Goal: Task Accomplishment & Management: Manage account settings

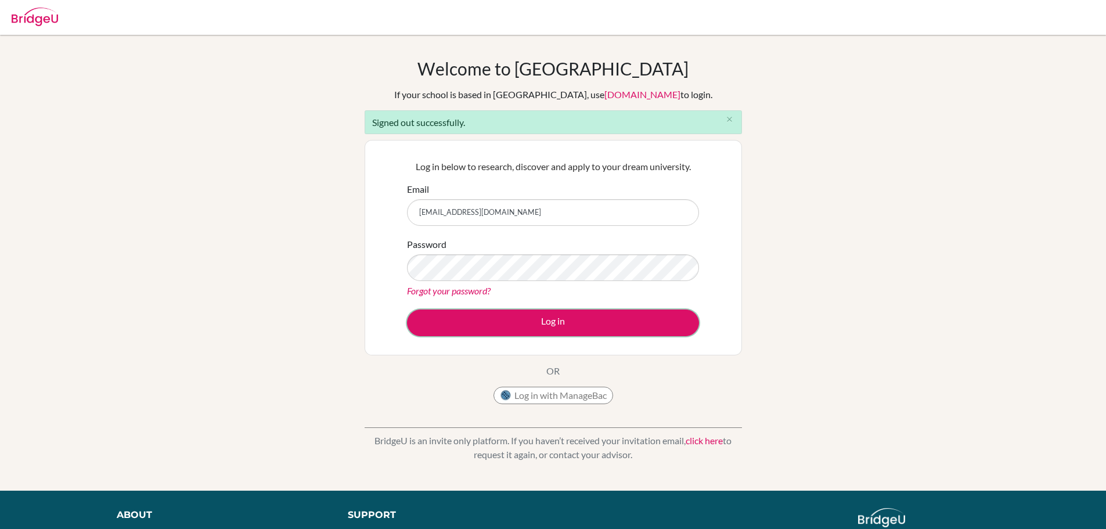
click at [539, 326] on button "Log in" at bounding box center [553, 322] width 292 height 27
click at [553, 214] on input "lindseyapplies@hotmail.com" at bounding box center [553, 212] width 292 height 27
type input "[EMAIL_ADDRESS][DOMAIN_NAME]"
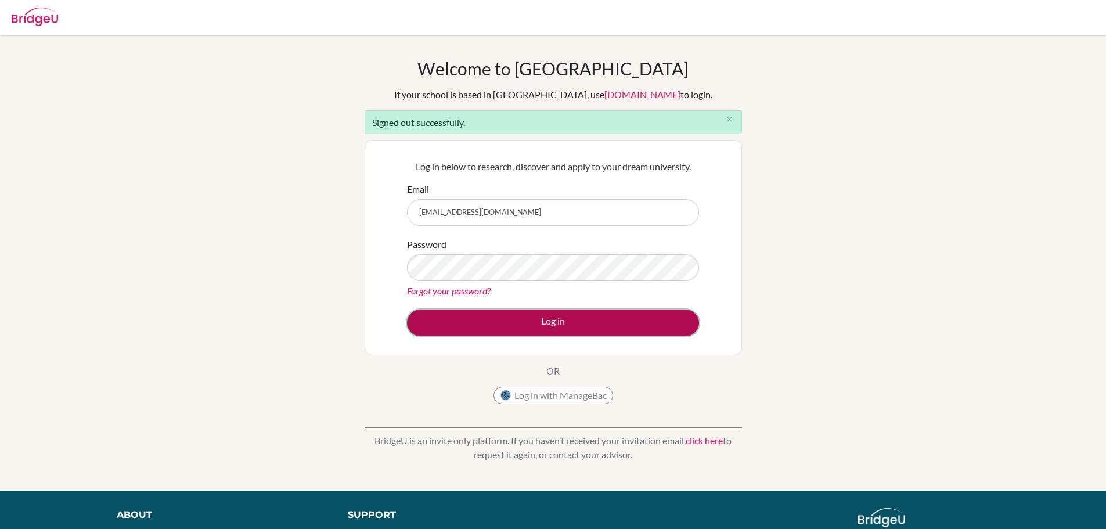
click at [546, 319] on button "Log in" at bounding box center [553, 322] width 292 height 27
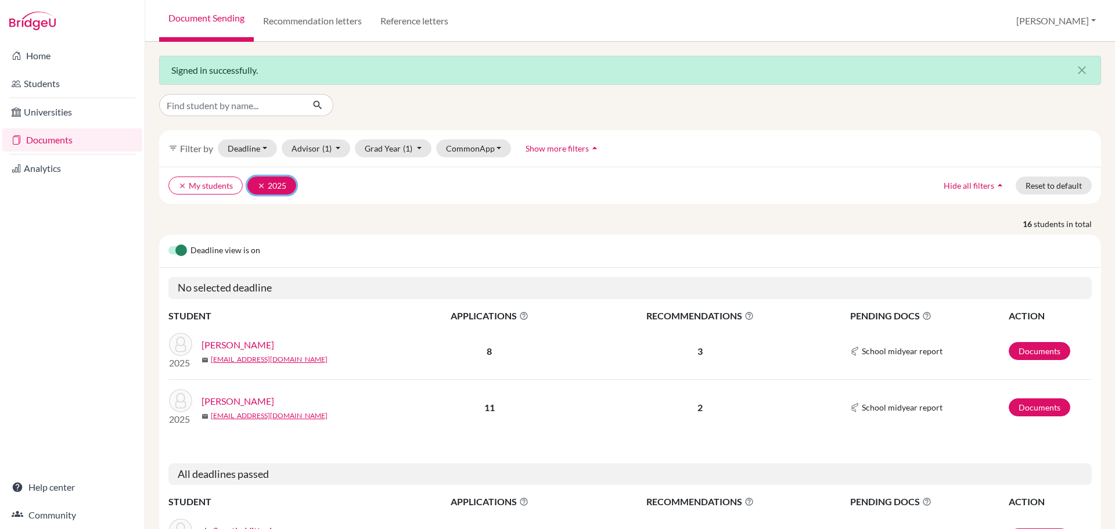
click at [266, 185] on button "clear 2025" at bounding box center [271, 186] width 49 height 18
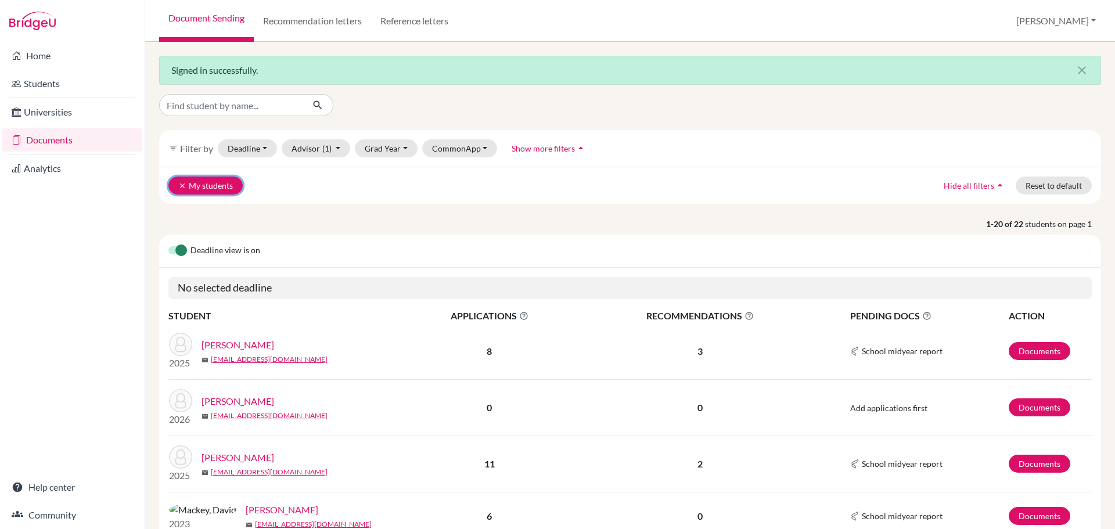
click at [181, 183] on icon "clear" at bounding box center [182, 186] width 8 height 8
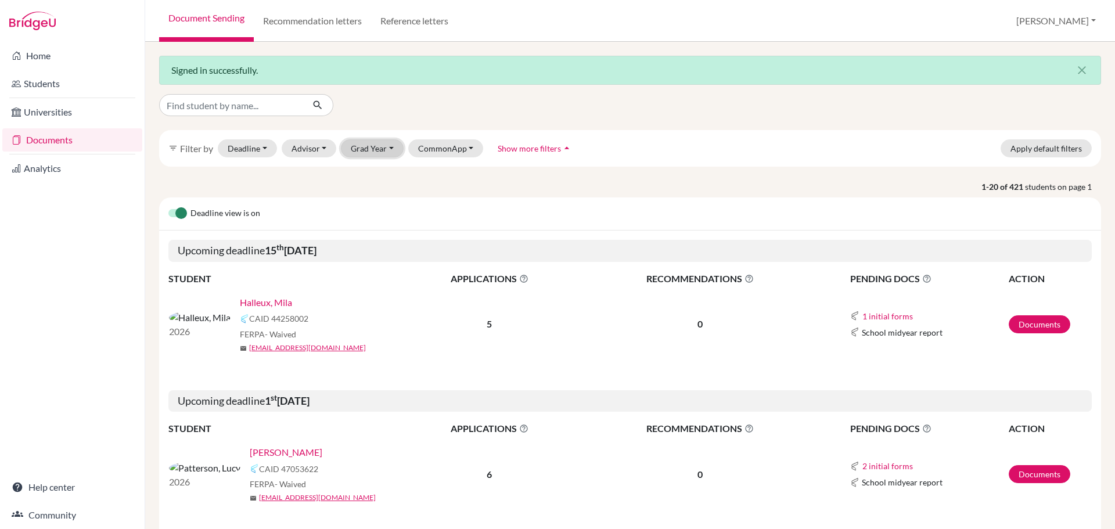
click at [387, 143] on button "Grad Year" at bounding box center [372, 148] width 63 height 18
click at [374, 193] on span "2026" at bounding box center [365, 192] width 21 height 14
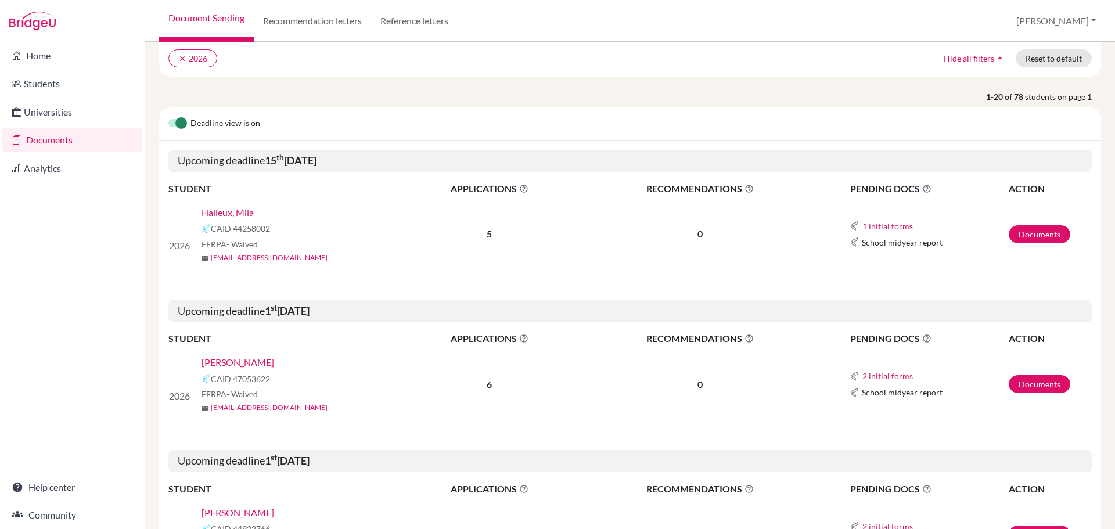
scroll to position [174, 0]
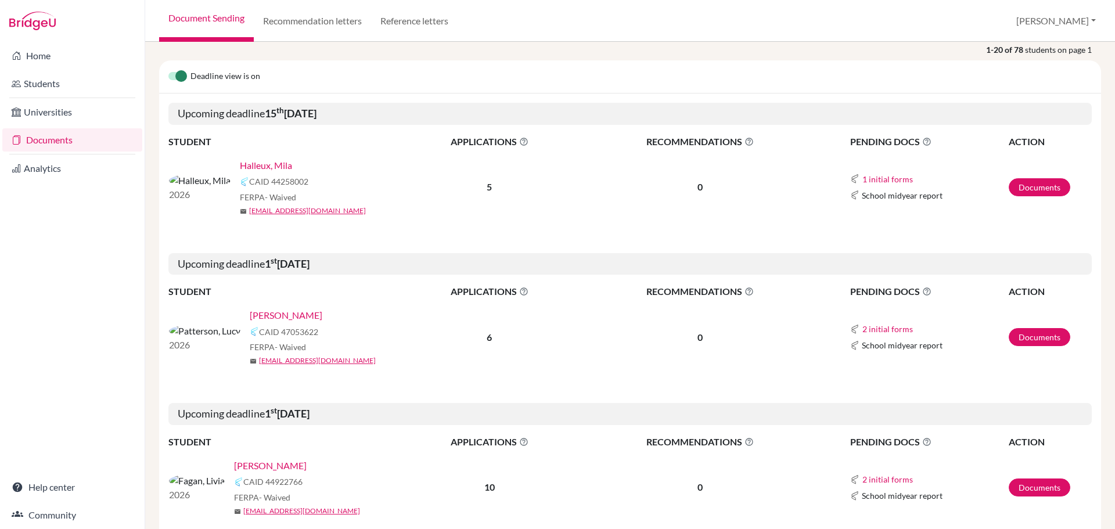
click at [240, 163] on link "Halleux, Mila" at bounding box center [266, 166] width 52 height 14
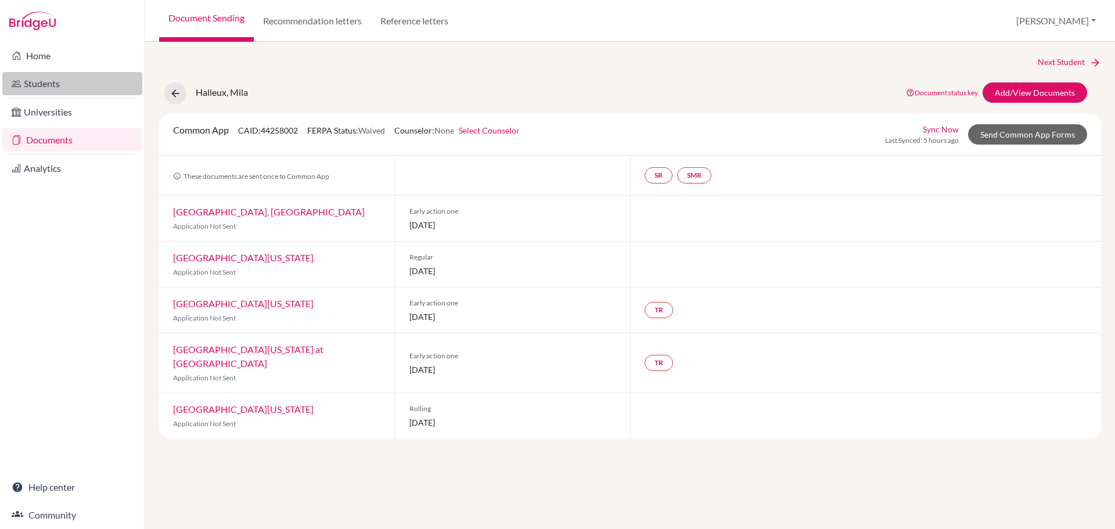
click at [63, 85] on link "Students" at bounding box center [72, 83] width 140 height 23
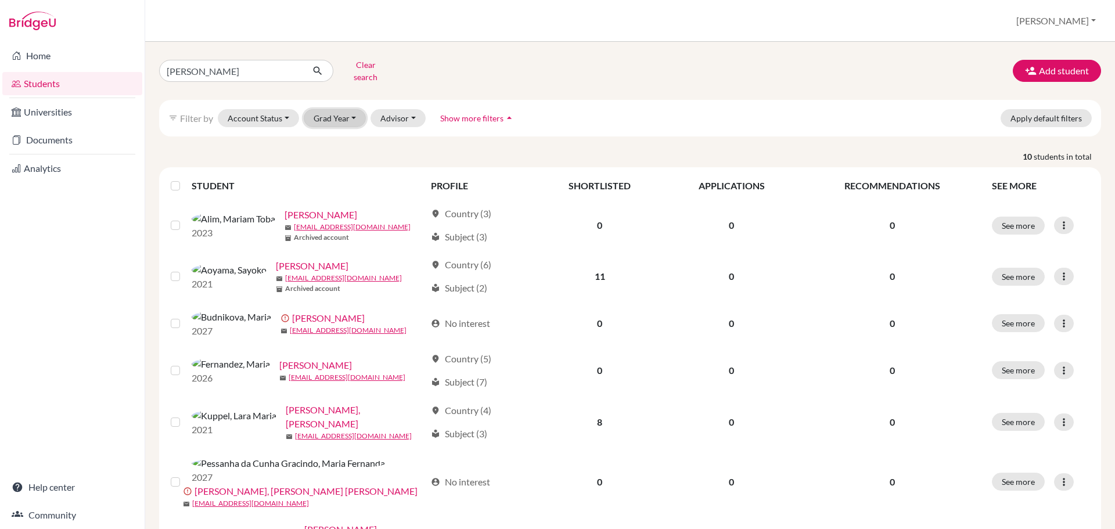
click at [326, 113] on button "Grad Year" at bounding box center [335, 118] width 63 height 18
click at [346, 154] on div "2026" at bounding box center [338, 161] width 41 height 14
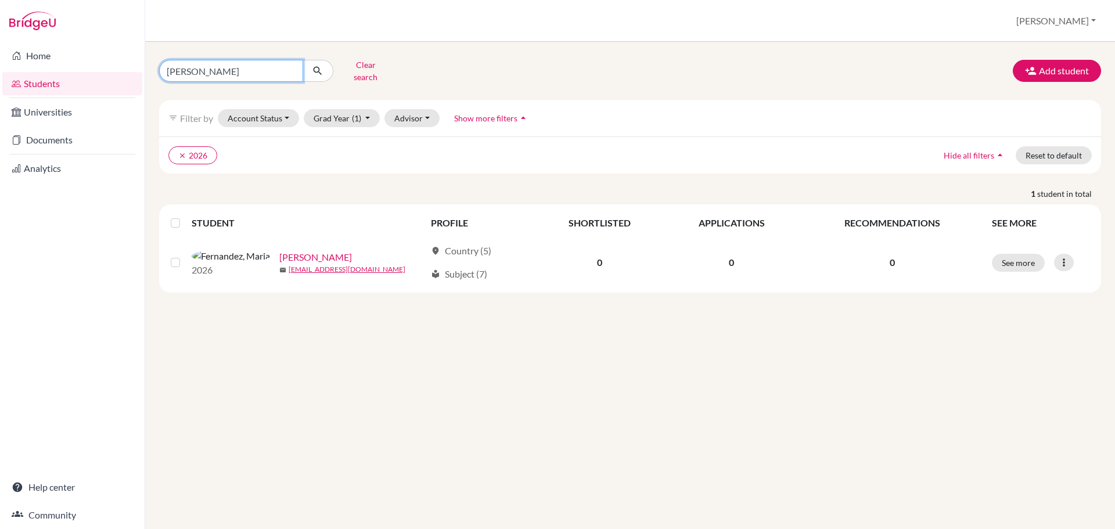
drag, startPoint x: 226, startPoint y: 70, endPoint x: 209, endPoint y: 62, distance: 18.5
click at [209, 62] on input "maria" at bounding box center [231, 71] width 144 height 22
click at [289, 68] on input "maria" at bounding box center [231, 71] width 144 height 22
click at [376, 66] on button "Clear search" at bounding box center [365, 71] width 64 height 30
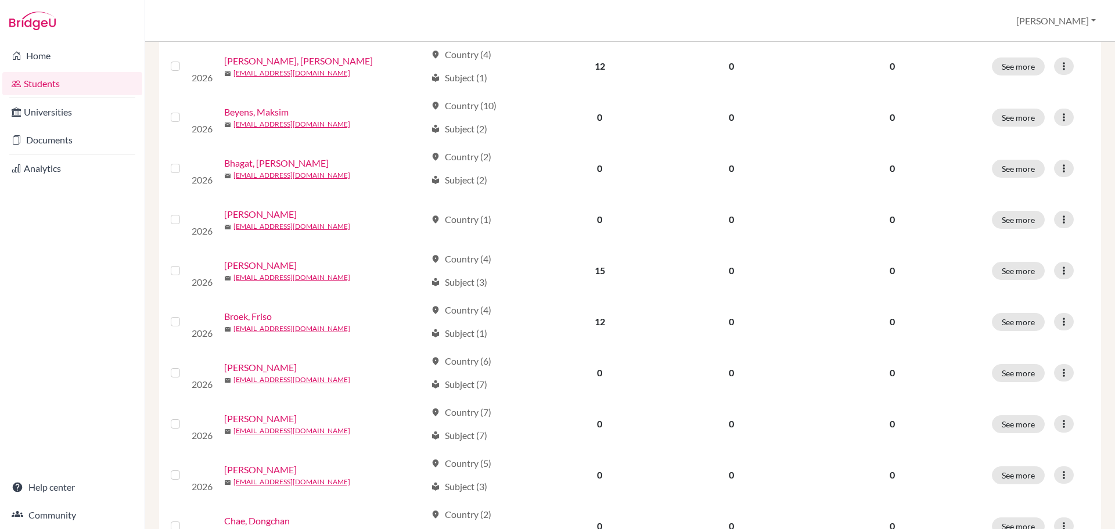
scroll to position [523, 0]
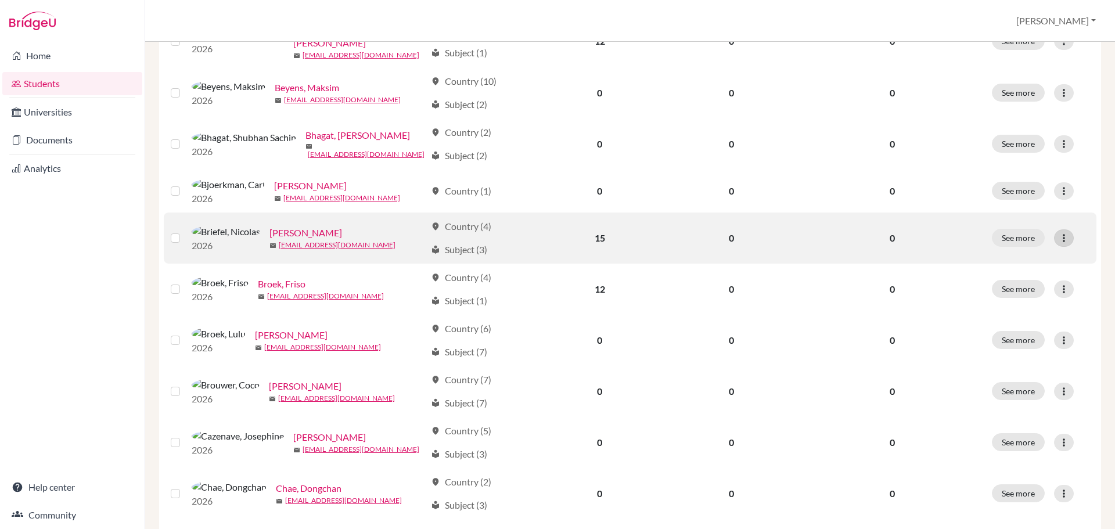
click at [1058, 243] on icon at bounding box center [1064, 238] width 12 height 12
click at [1015, 265] on button "Edit student" at bounding box center [1005, 267] width 92 height 19
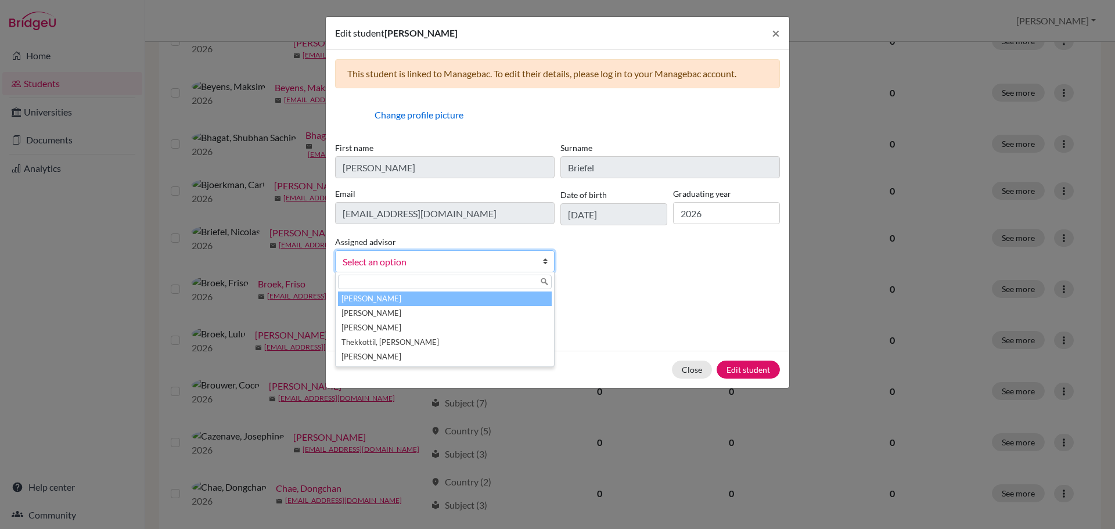
click at [423, 261] on span "Select an option" at bounding box center [437, 261] width 189 height 15
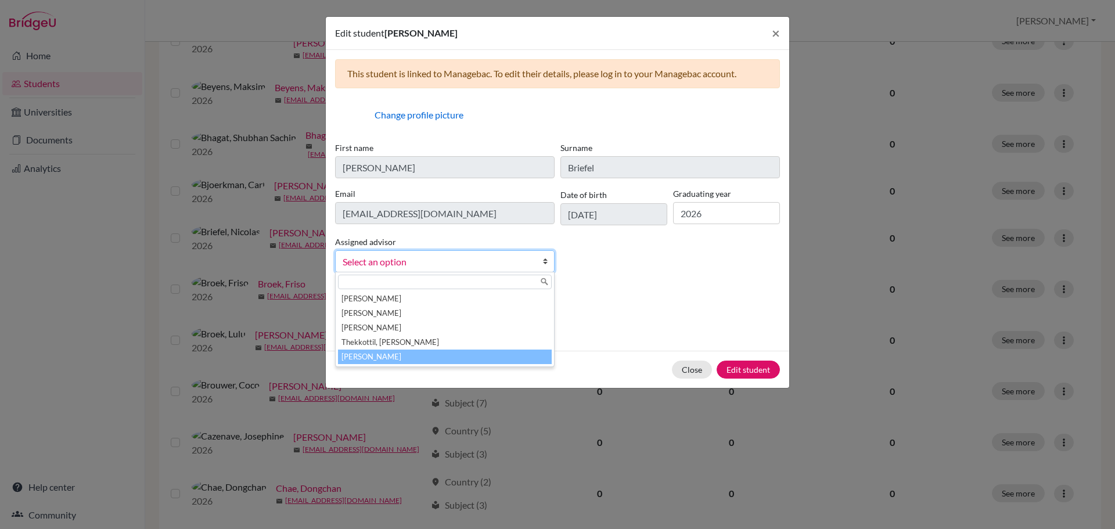
click at [418, 354] on li "Young, Lindsey" at bounding box center [445, 357] width 214 height 15
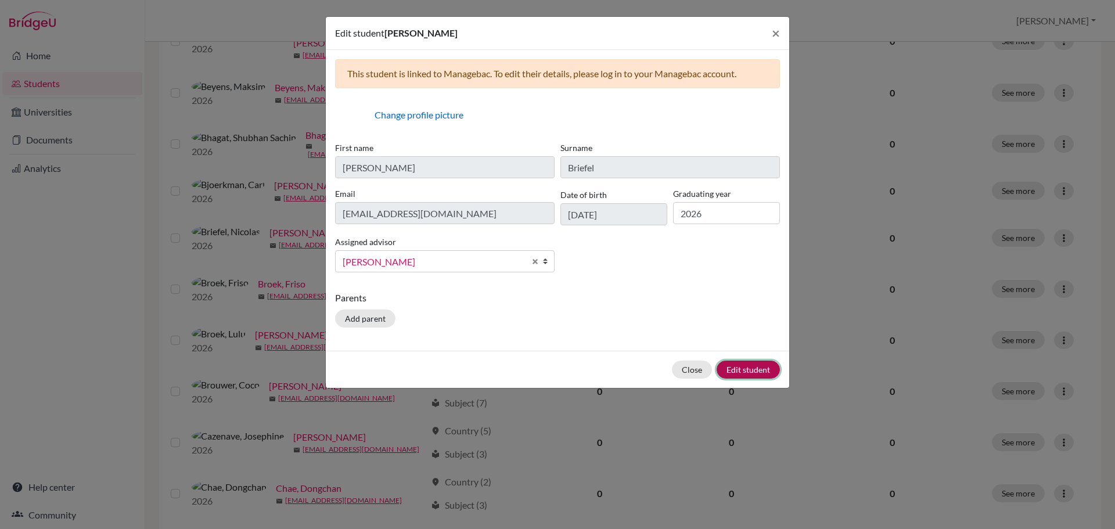
click at [748, 372] on button "Edit student" at bounding box center [748, 370] width 63 height 18
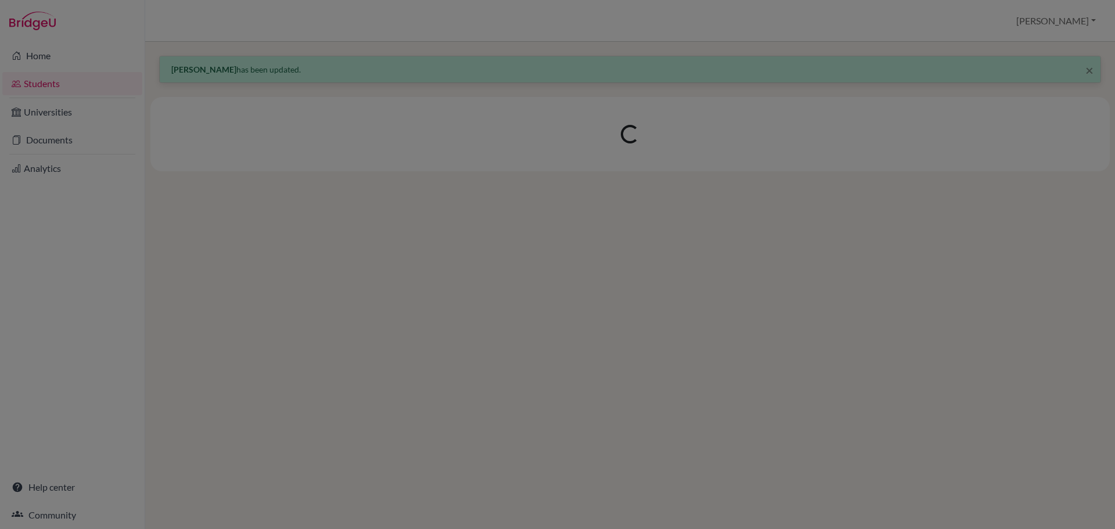
scroll to position [0, 0]
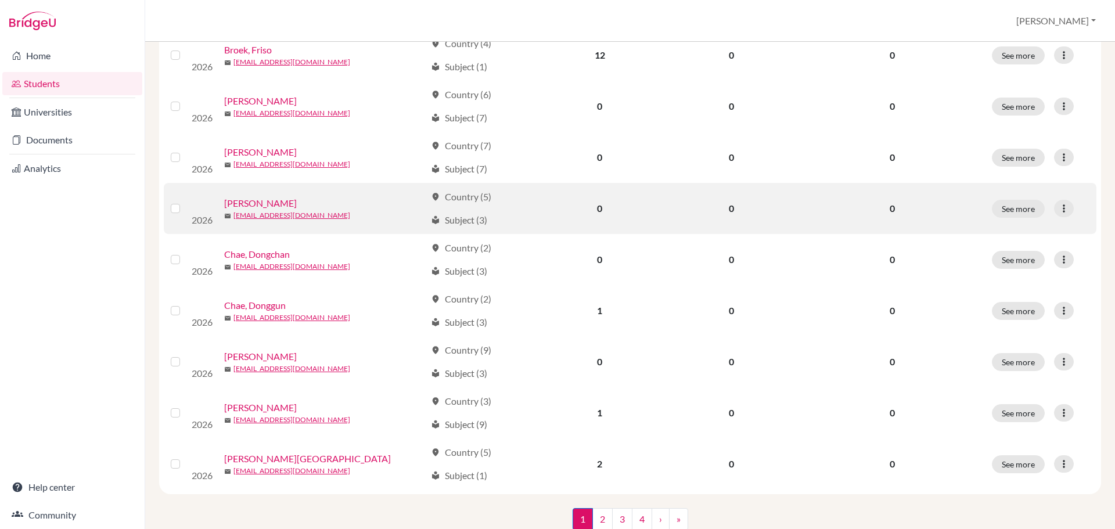
scroll to position [813, 0]
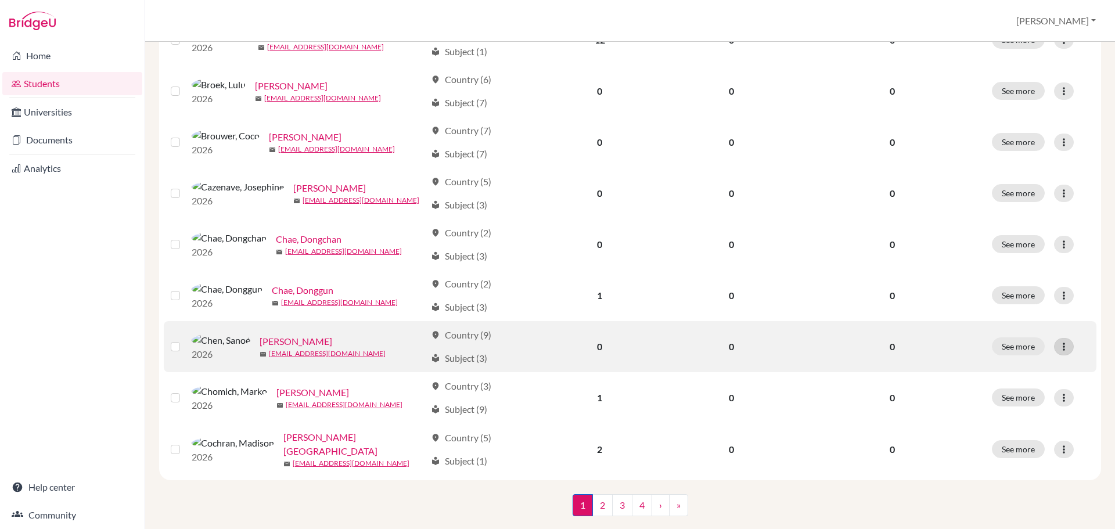
click at [1054, 353] on div at bounding box center [1064, 346] width 20 height 17
click at [1021, 382] on button "Edit student" at bounding box center [1005, 375] width 92 height 19
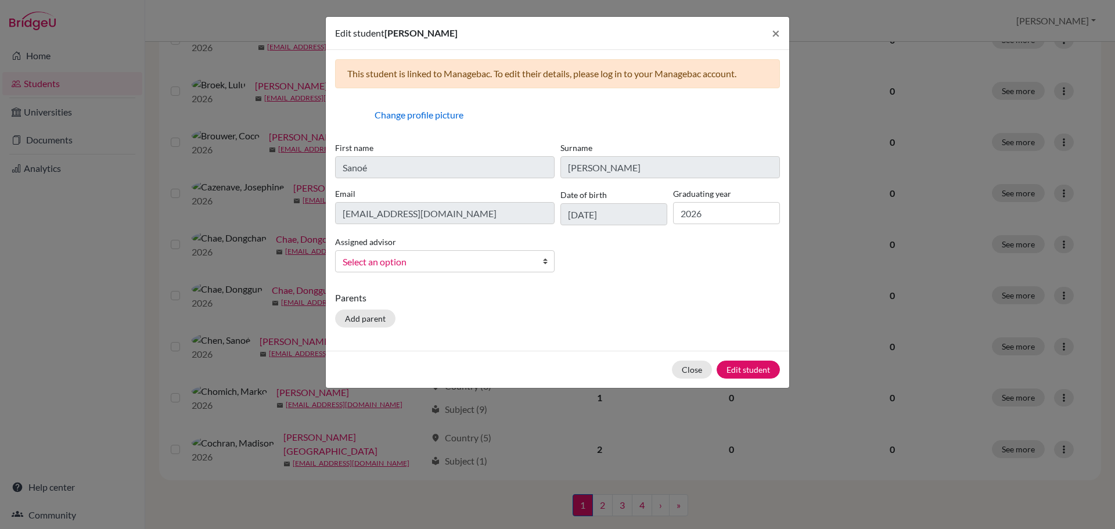
click at [505, 265] on span "Select an option" at bounding box center [437, 261] width 189 height 15
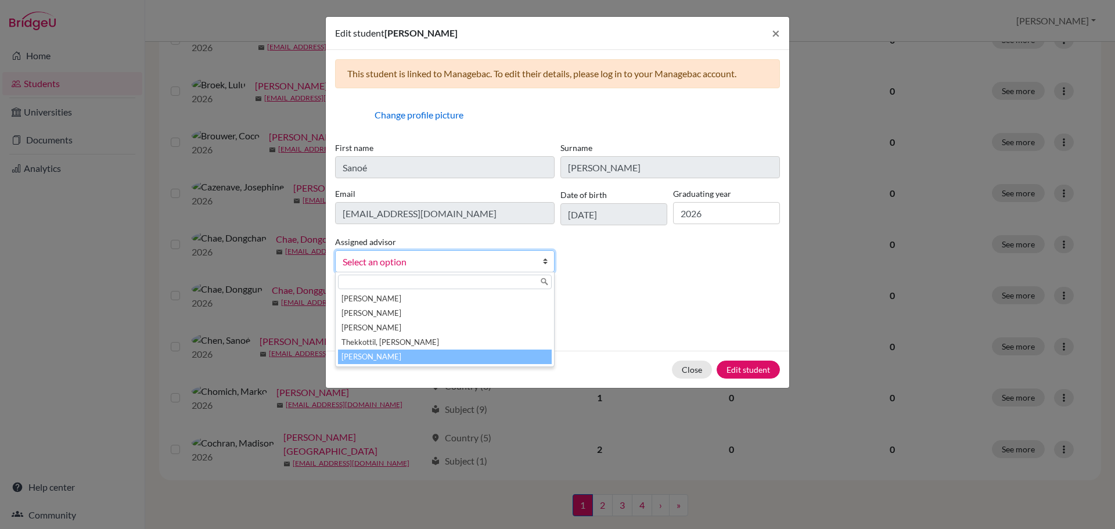
click at [503, 353] on li "Young, Lindsey" at bounding box center [445, 357] width 214 height 15
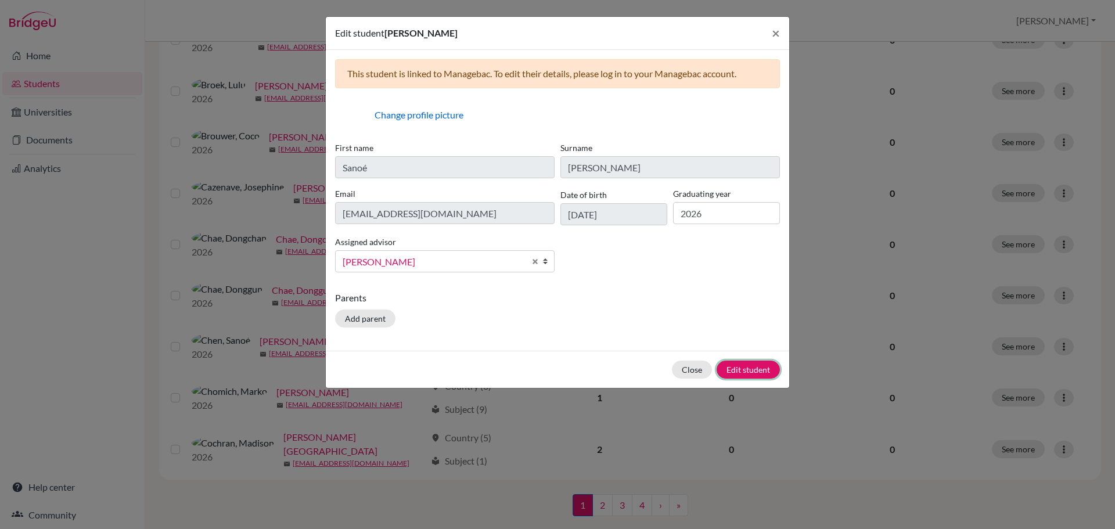
click at [751, 368] on button "Edit student" at bounding box center [748, 370] width 63 height 18
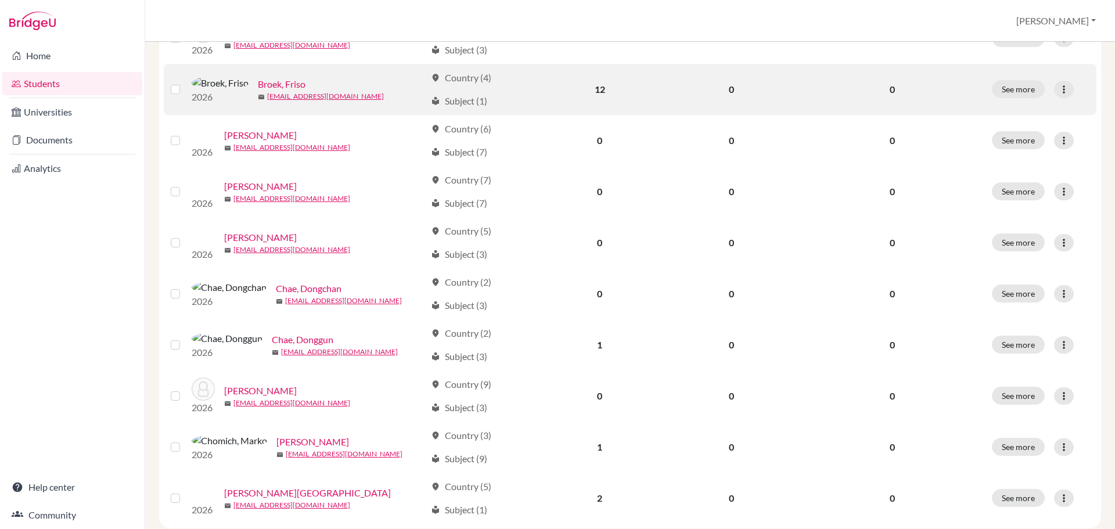
scroll to position [841, 0]
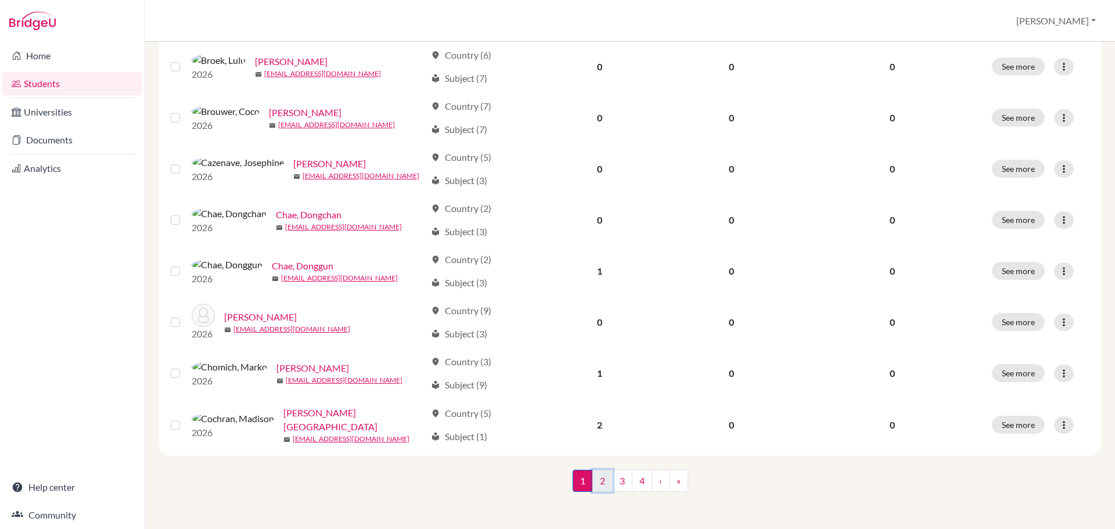
click at [600, 487] on link "2" at bounding box center [602, 481] width 20 height 22
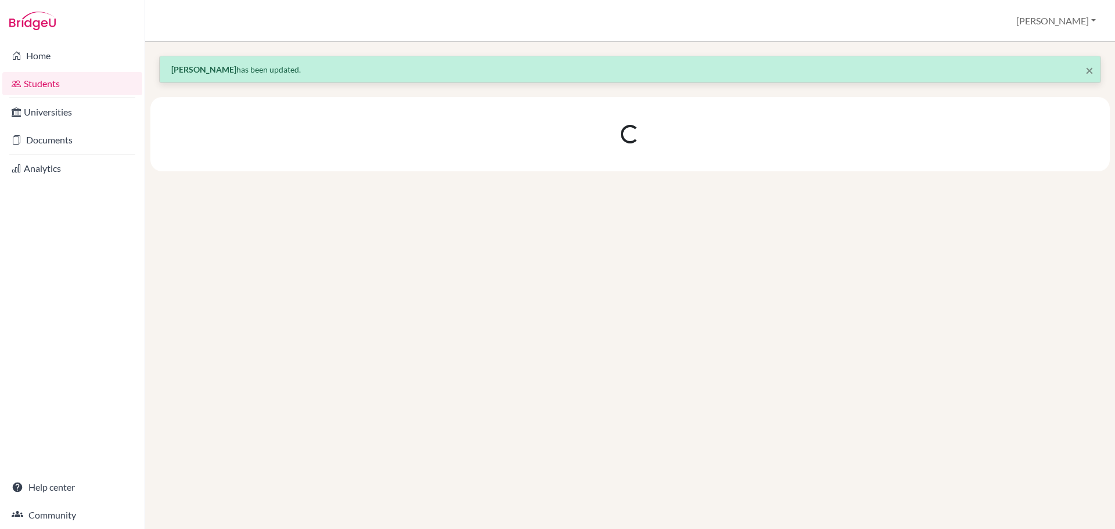
scroll to position [0, 0]
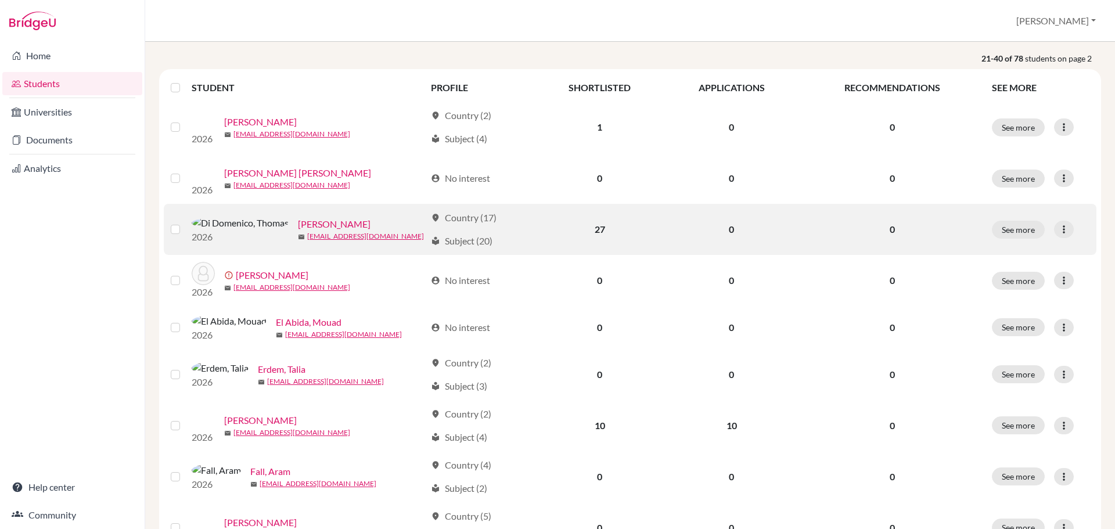
scroll to position [174, 0]
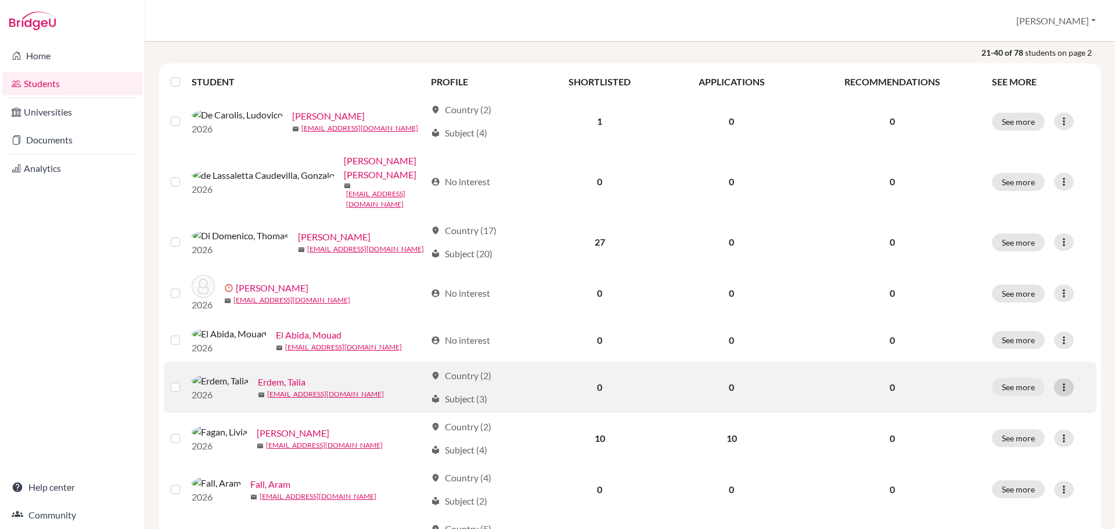
click at [1059, 382] on icon at bounding box center [1064, 388] width 12 height 12
click at [1012, 396] on button "Edit student" at bounding box center [1005, 401] width 92 height 19
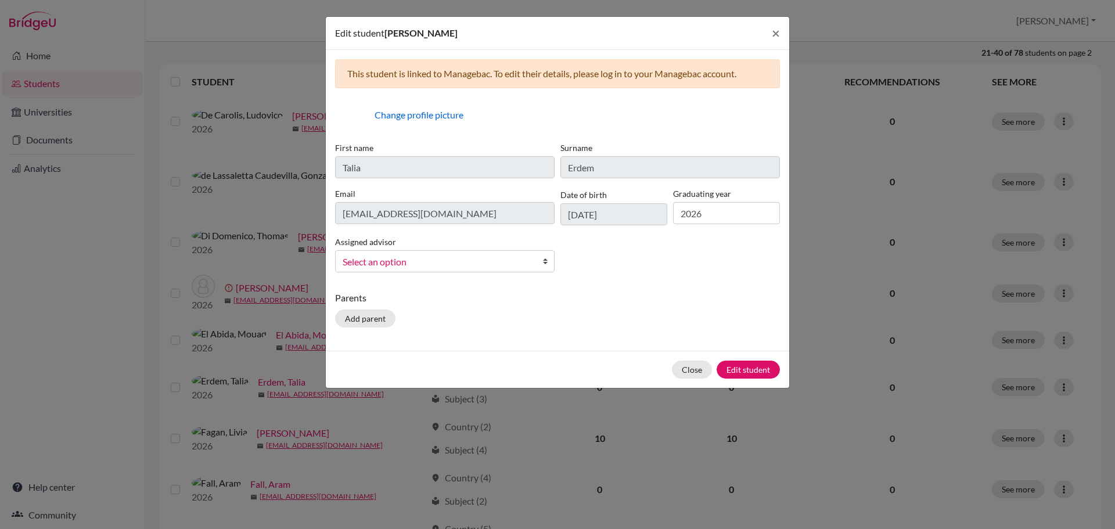
click at [396, 263] on span "Select an option" at bounding box center [437, 261] width 189 height 15
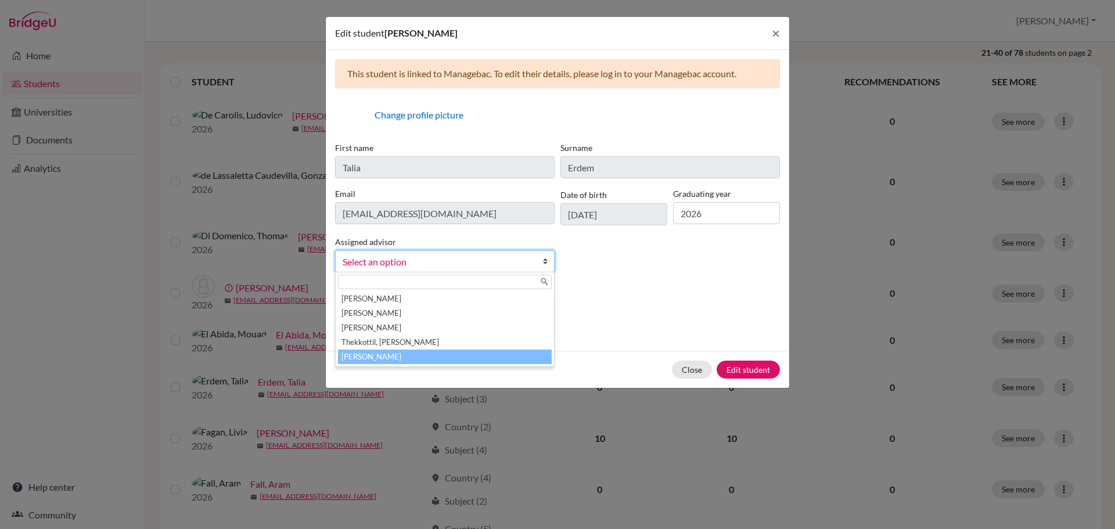
click at [398, 360] on li "Young, Lindsey" at bounding box center [445, 357] width 214 height 15
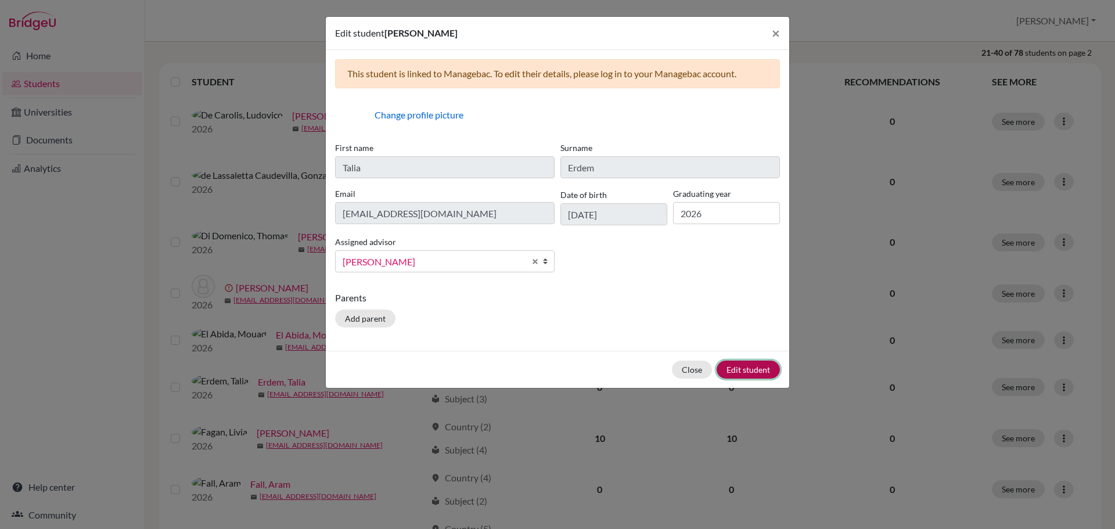
click at [757, 370] on button "Edit student" at bounding box center [748, 370] width 63 height 18
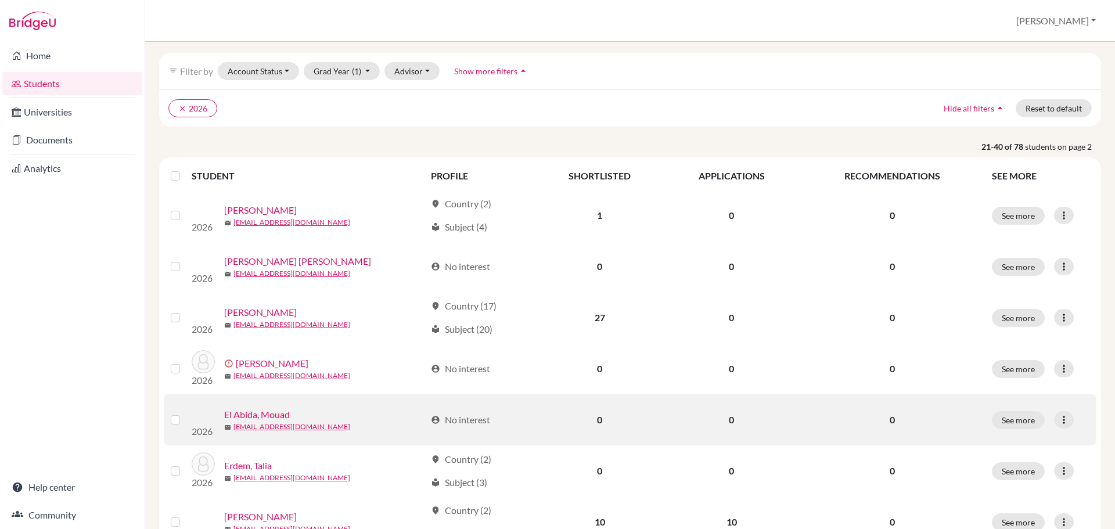
scroll to position [232, 0]
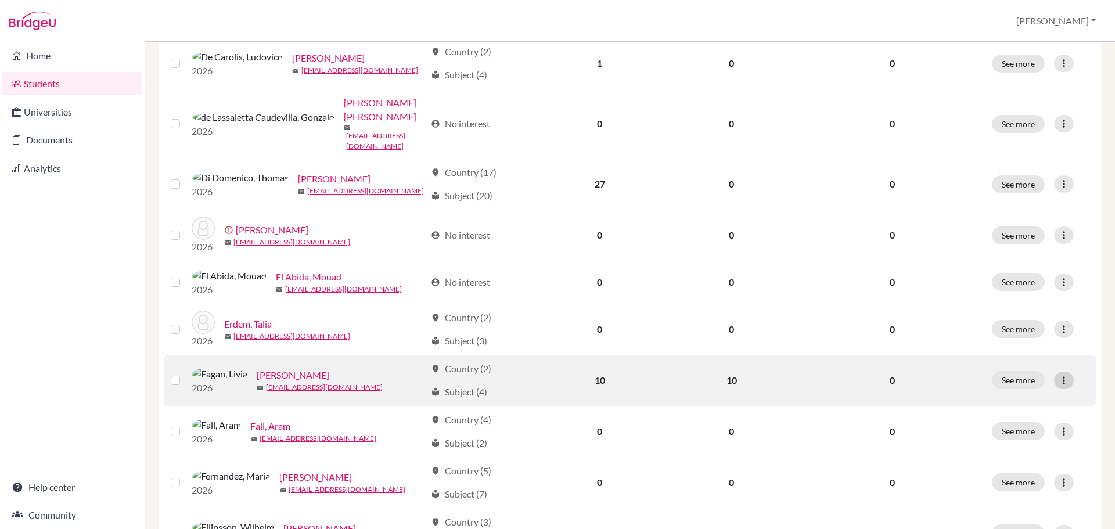
click at [1060, 375] on icon at bounding box center [1064, 381] width 12 height 12
click at [992, 391] on button "Edit student" at bounding box center [1005, 394] width 92 height 19
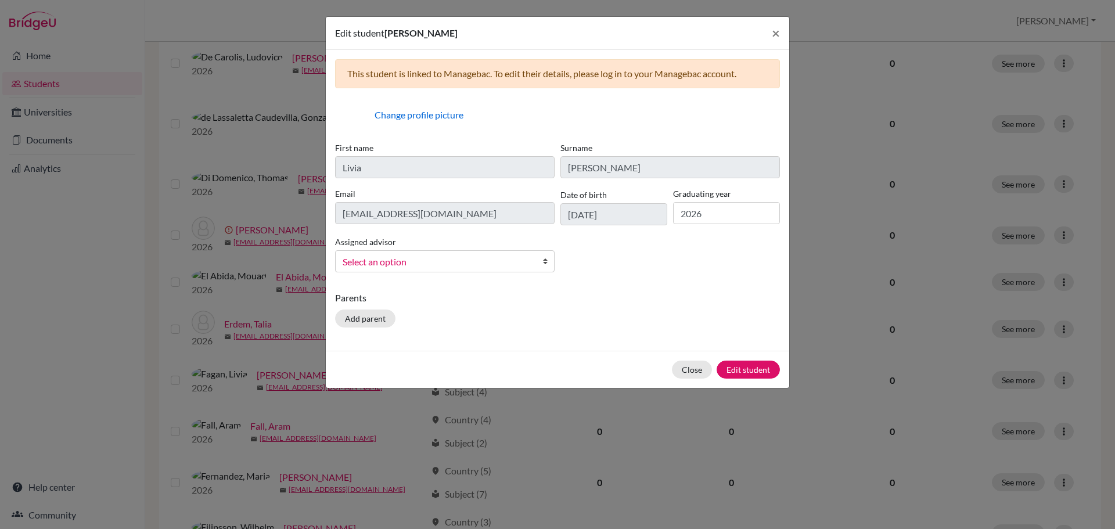
click at [436, 258] on span "Select an option" at bounding box center [437, 261] width 189 height 15
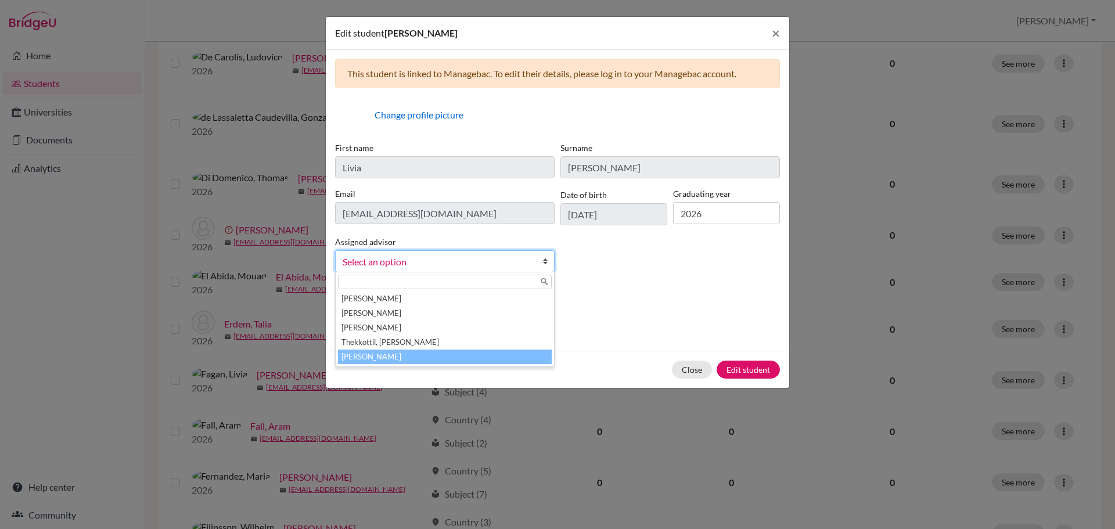
click at [437, 358] on li "Young, Lindsey" at bounding box center [445, 357] width 214 height 15
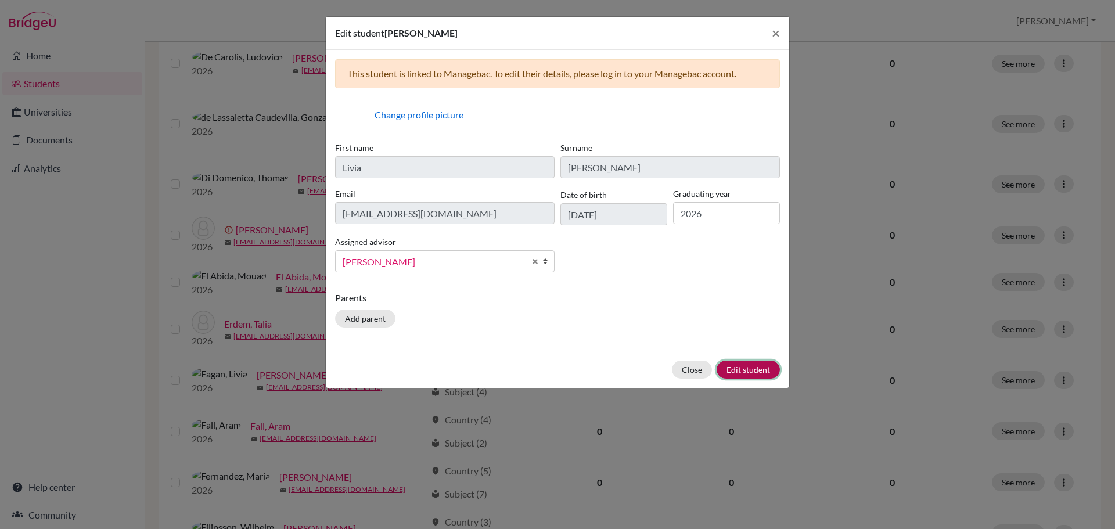
click at [753, 370] on button "Edit student" at bounding box center [748, 370] width 63 height 18
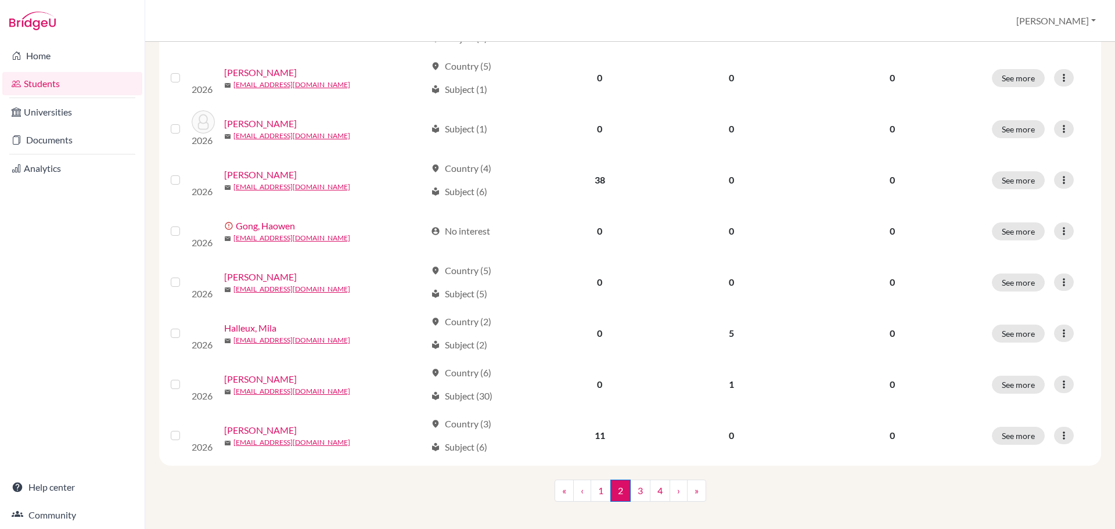
scroll to position [841, 0]
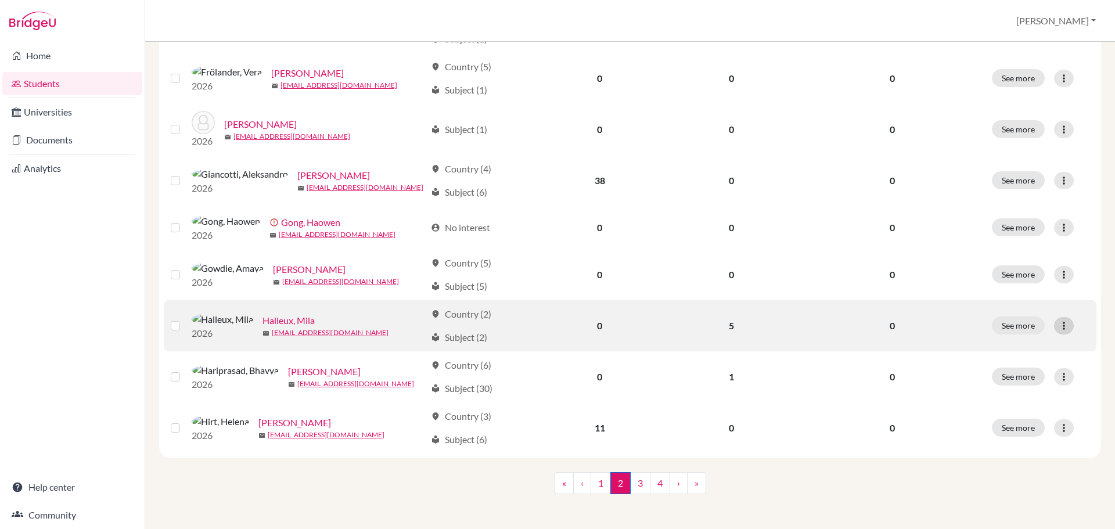
click at [1058, 325] on icon at bounding box center [1064, 326] width 12 height 12
click at [1013, 344] on button "Edit student" at bounding box center [1005, 348] width 92 height 19
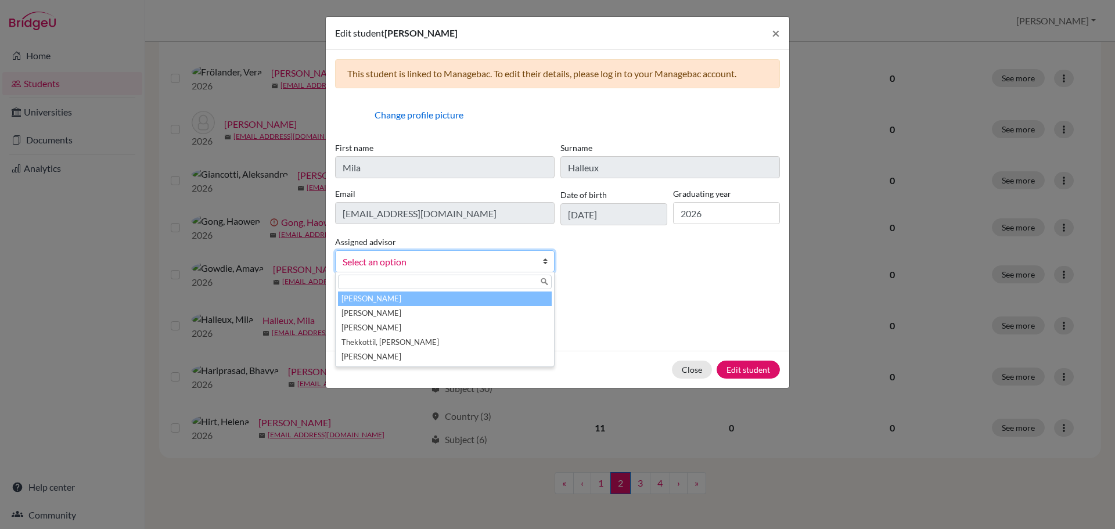
click at [408, 261] on span "Select an option" at bounding box center [437, 261] width 189 height 15
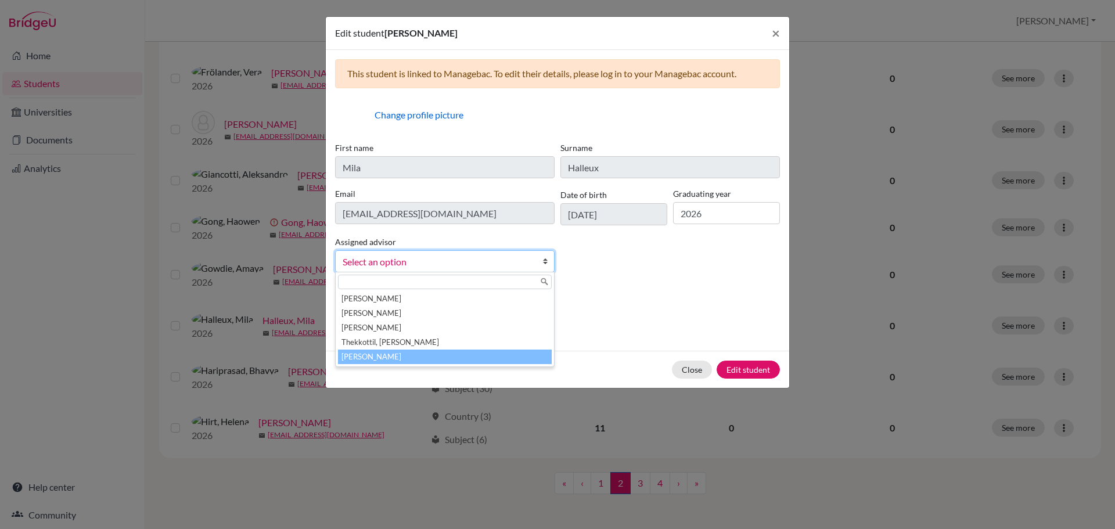
click at [411, 357] on li "Young, Lindsey" at bounding box center [445, 357] width 214 height 15
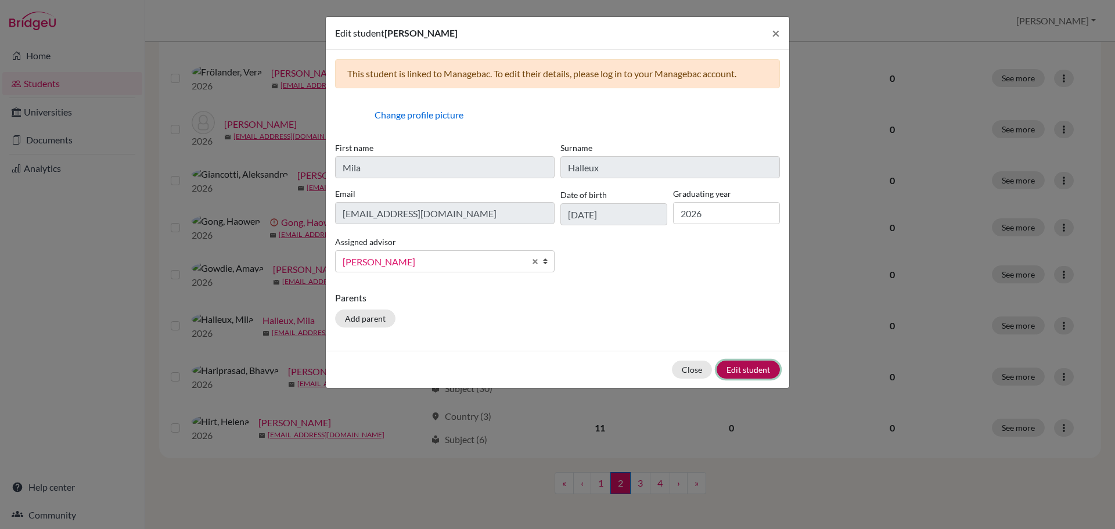
click at [752, 366] on button "Edit student" at bounding box center [748, 370] width 63 height 18
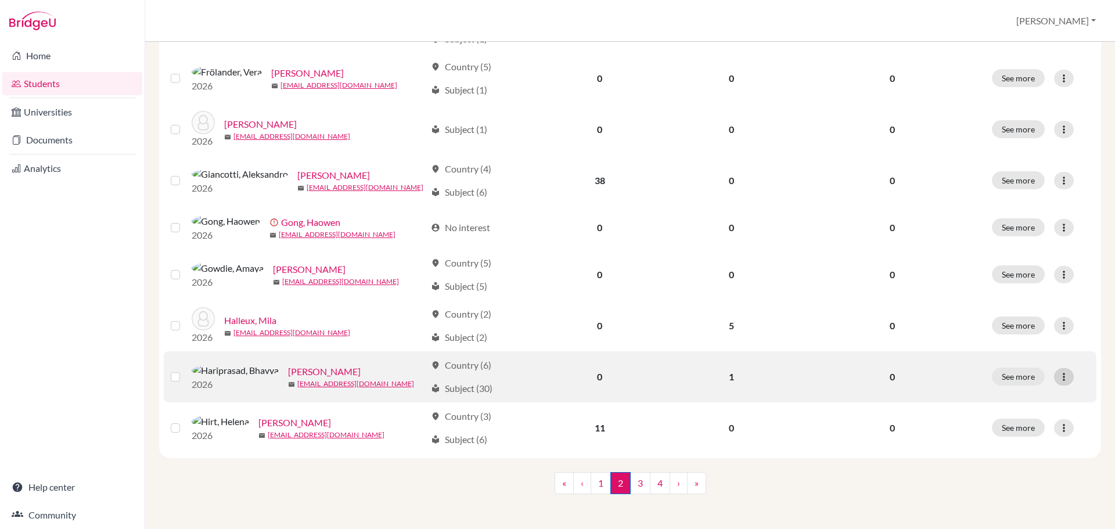
click at [1058, 376] on icon at bounding box center [1064, 377] width 12 height 12
click at [1000, 395] on button "Edit student" at bounding box center [1005, 399] width 92 height 19
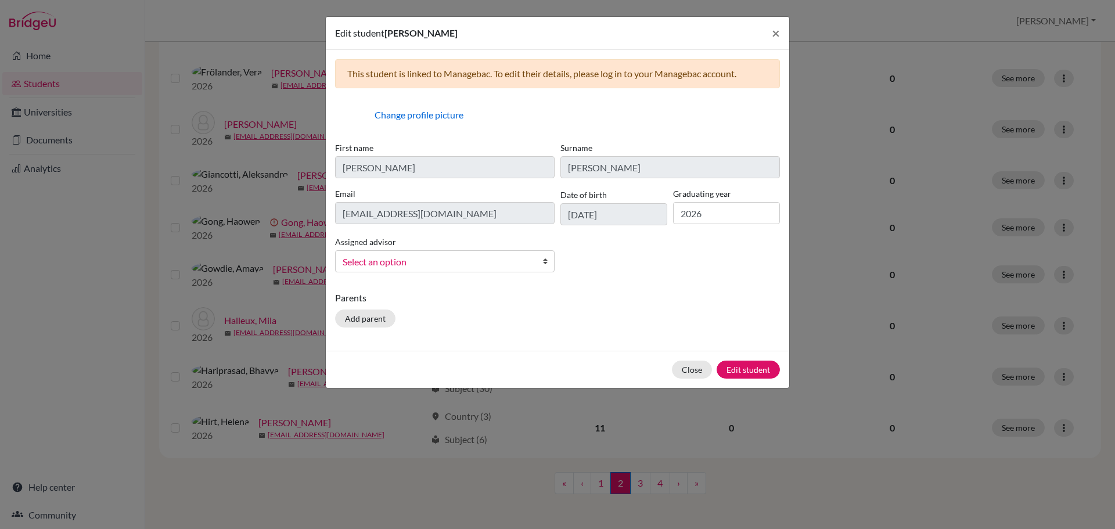
click at [447, 255] on span "Select an option" at bounding box center [437, 261] width 189 height 15
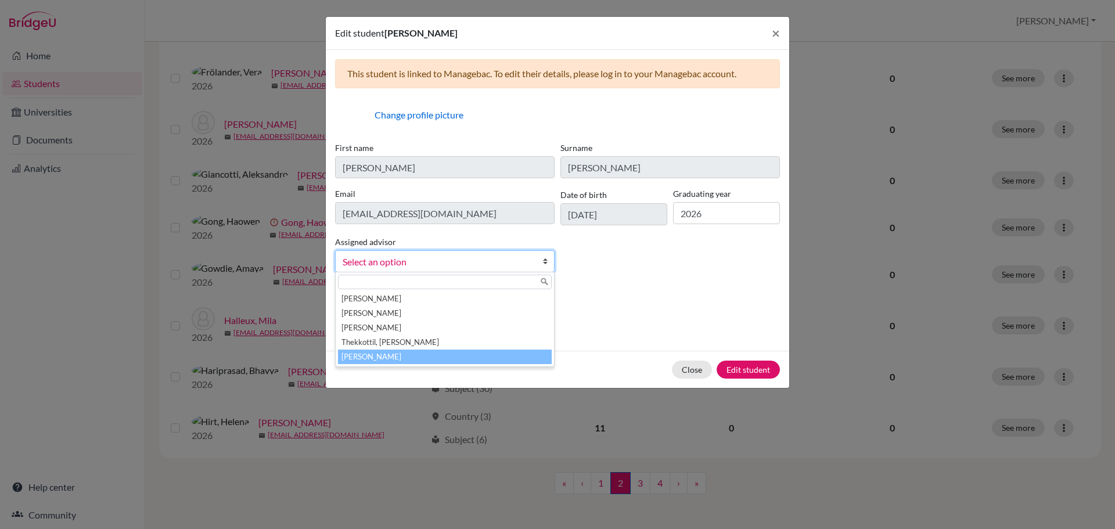
click at [438, 359] on li "Young, Lindsey" at bounding box center [445, 357] width 214 height 15
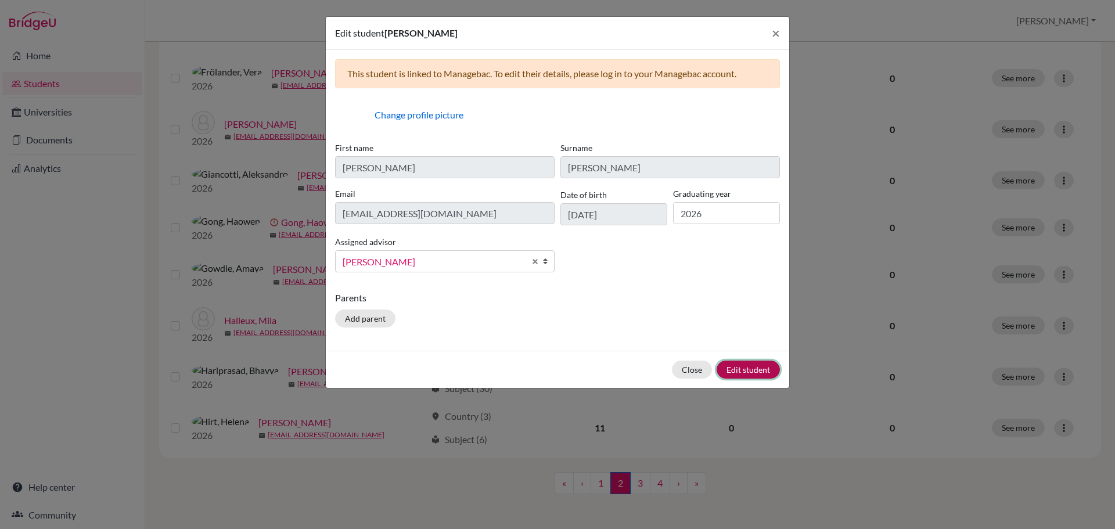
click at [747, 368] on button "Edit student" at bounding box center [748, 370] width 63 height 18
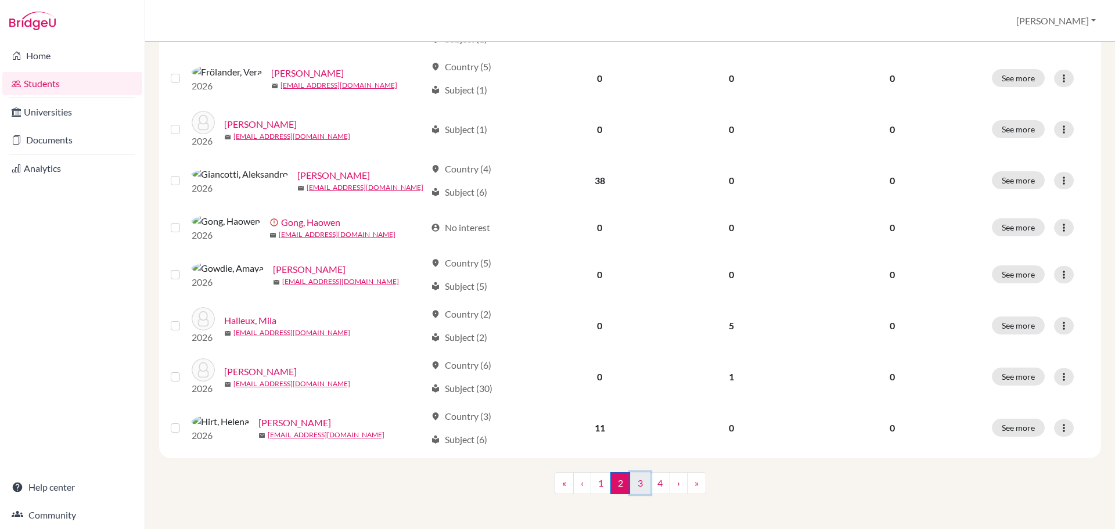
click at [632, 480] on link "3" at bounding box center [640, 483] width 20 height 22
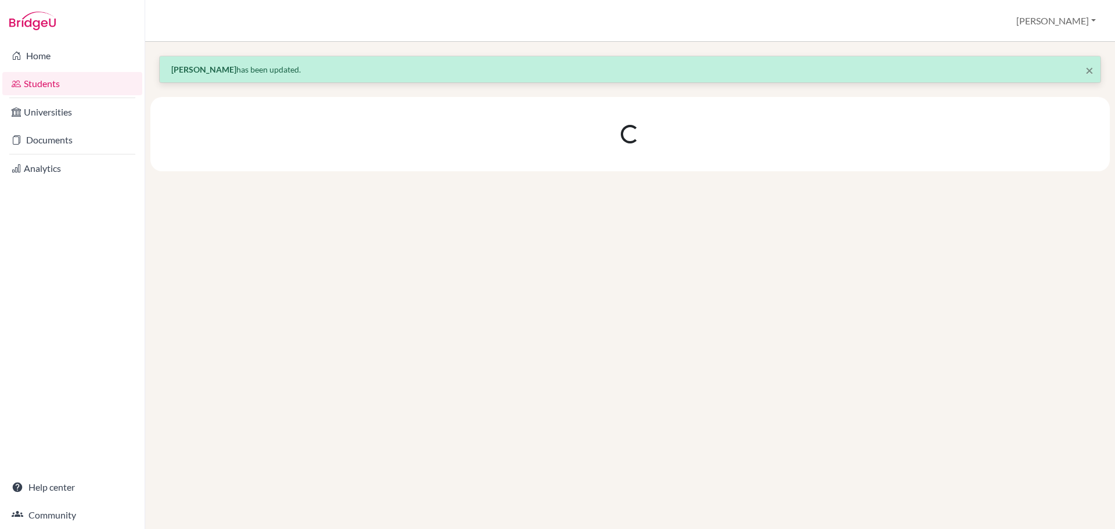
scroll to position [0, 0]
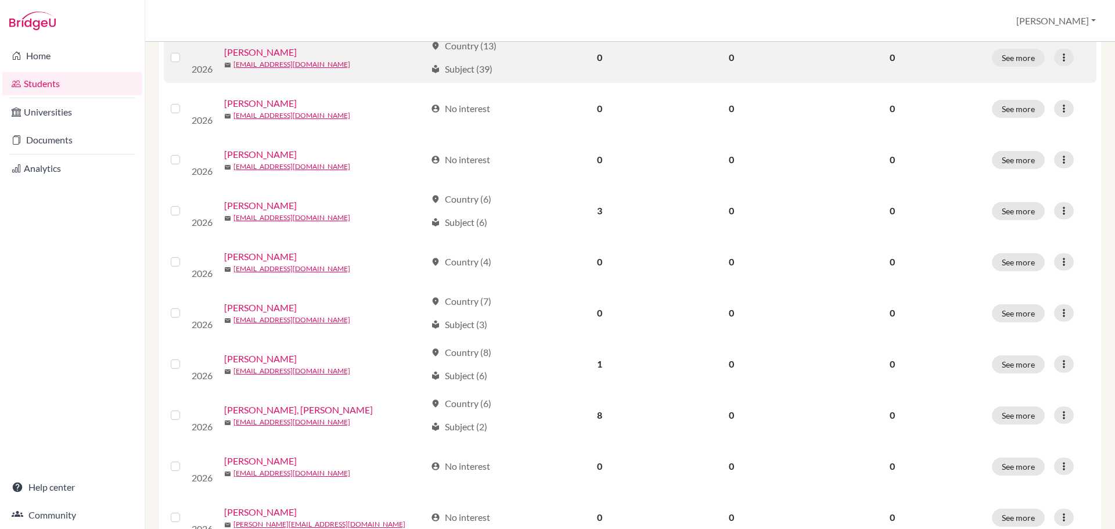
scroll to position [465, 0]
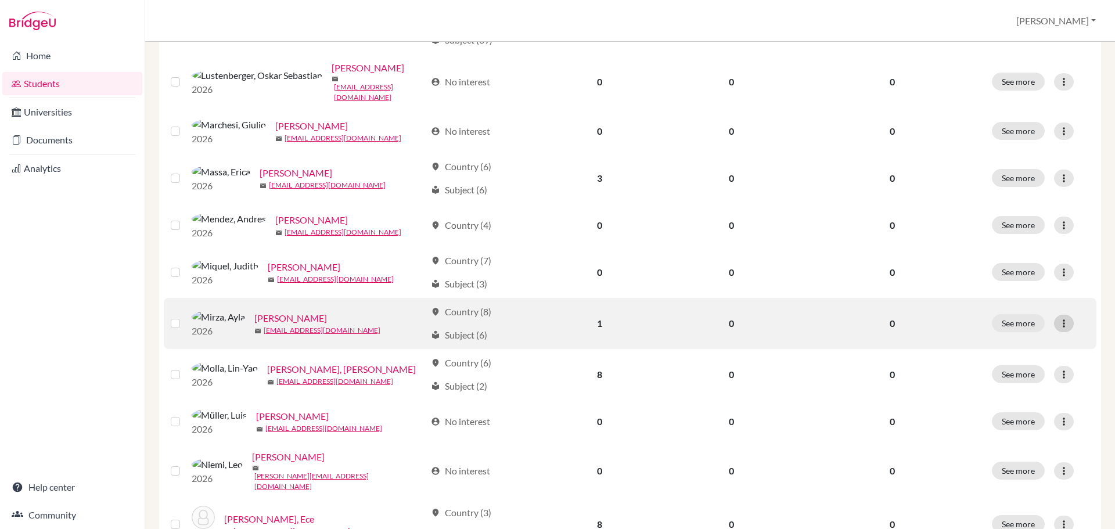
click at [1058, 329] on icon at bounding box center [1064, 324] width 12 height 12
click at [1016, 366] on button "Edit student" at bounding box center [1005, 366] width 92 height 19
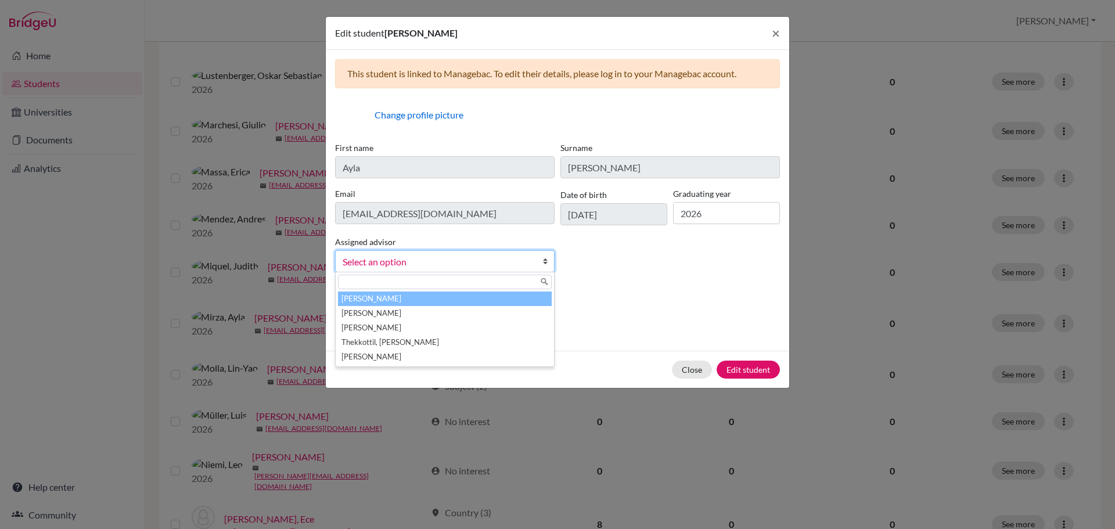
click at [458, 257] on span "Select an option" at bounding box center [437, 261] width 189 height 15
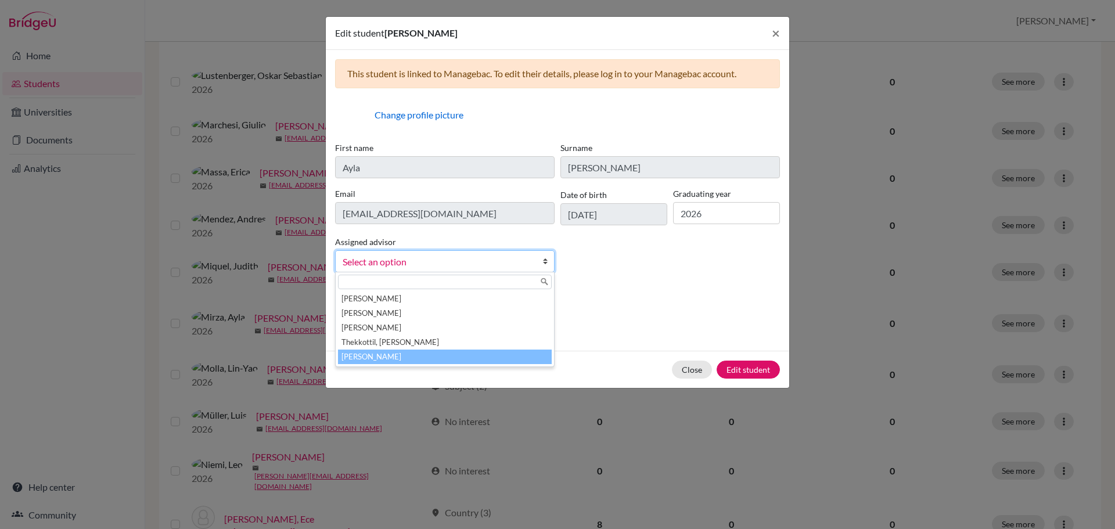
click at [455, 351] on li "Young, Lindsey" at bounding box center [445, 357] width 214 height 15
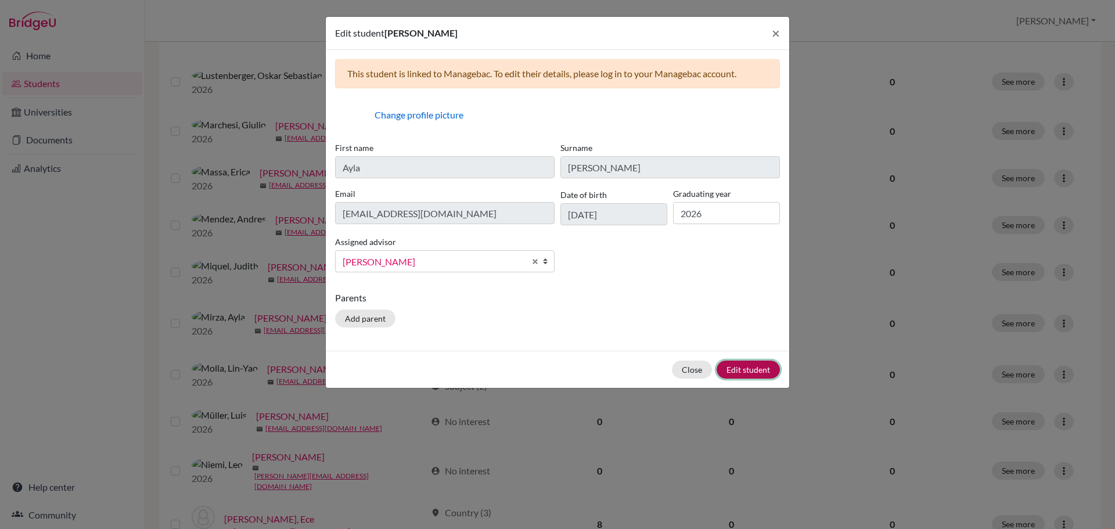
click at [736, 366] on button "Edit student" at bounding box center [748, 370] width 63 height 18
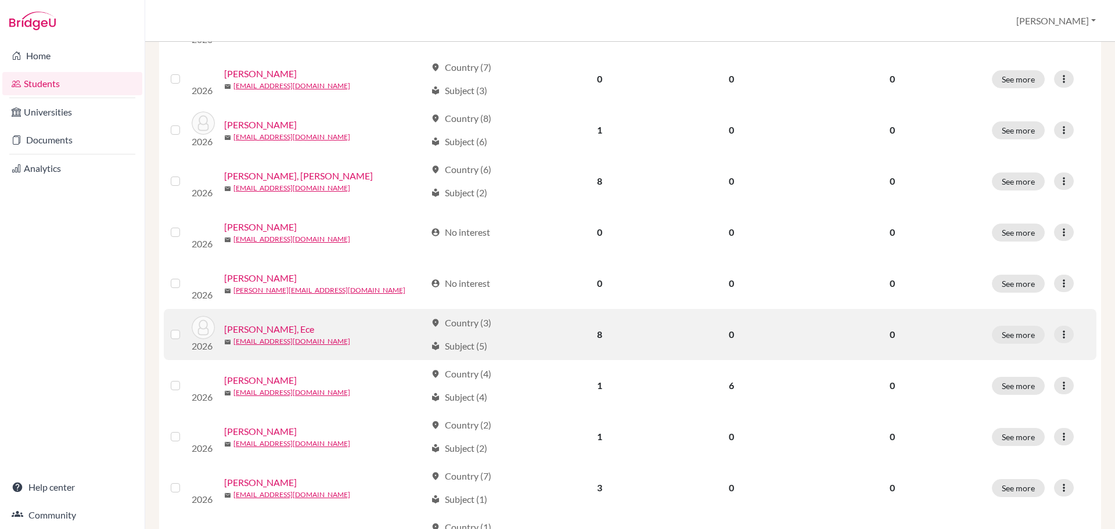
scroll to position [697, 0]
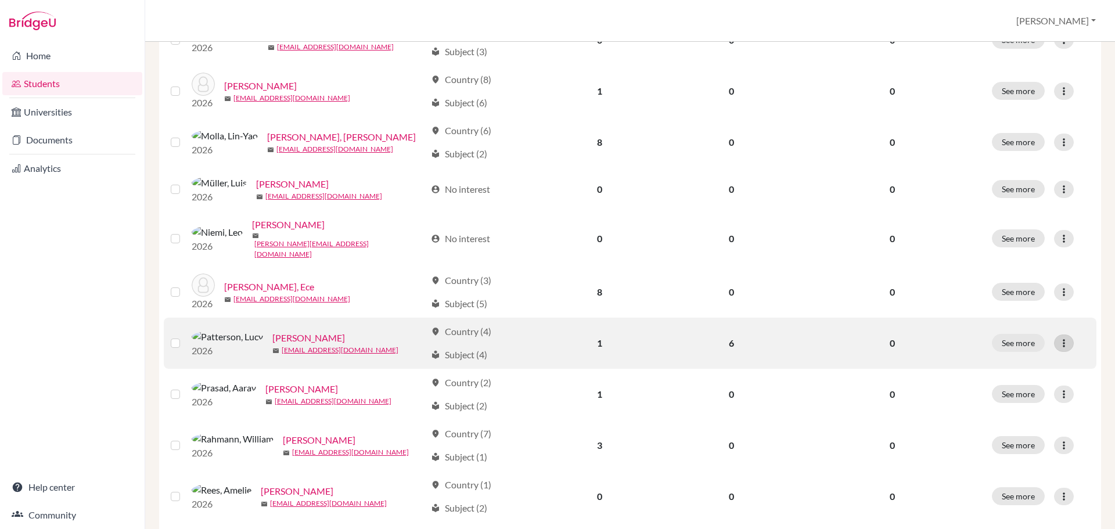
click at [1058, 349] on icon at bounding box center [1064, 343] width 12 height 12
click at [1020, 388] on button "Edit student" at bounding box center [1005, 389] width 92 height 19
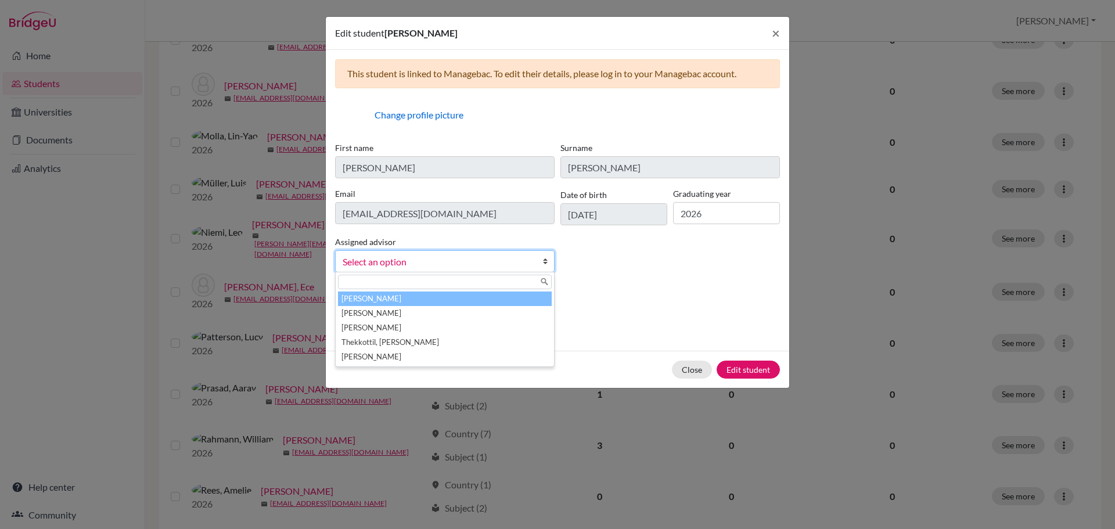
click at [448, 260] on span "Select an option" at bounding box center [437, 261] width 189 height 15
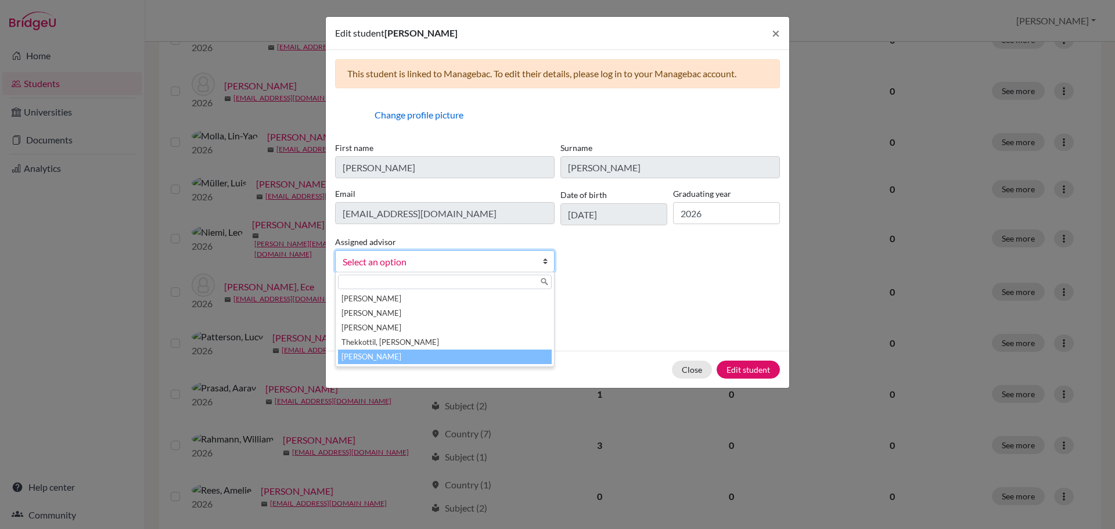
click at [454, 361] on li "Young, Lindsey" at bounding box center [445, 357] width 214 height 15
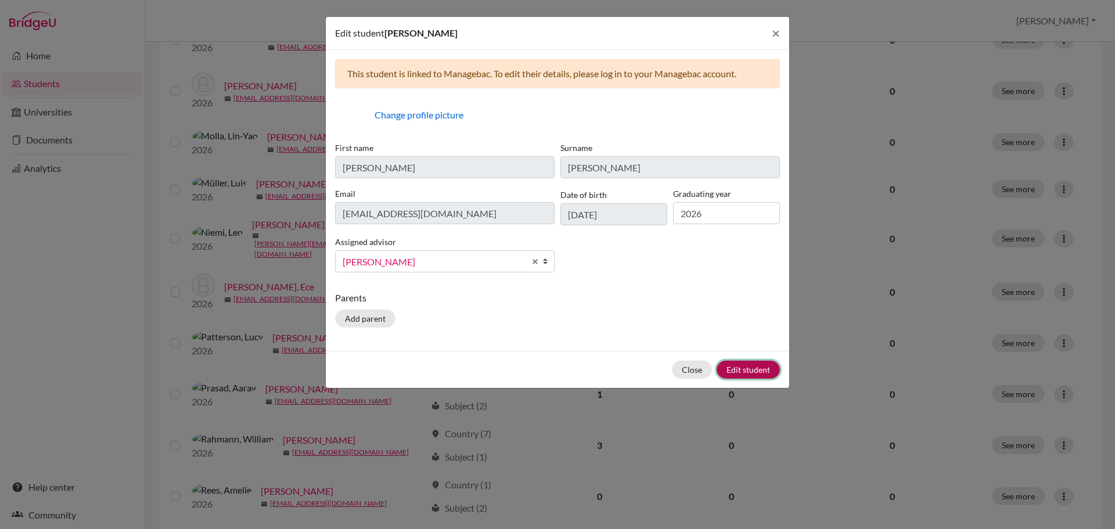
click at [746, 367] on button "Edit student" at bounding box center [748, 370] width 63 height 18
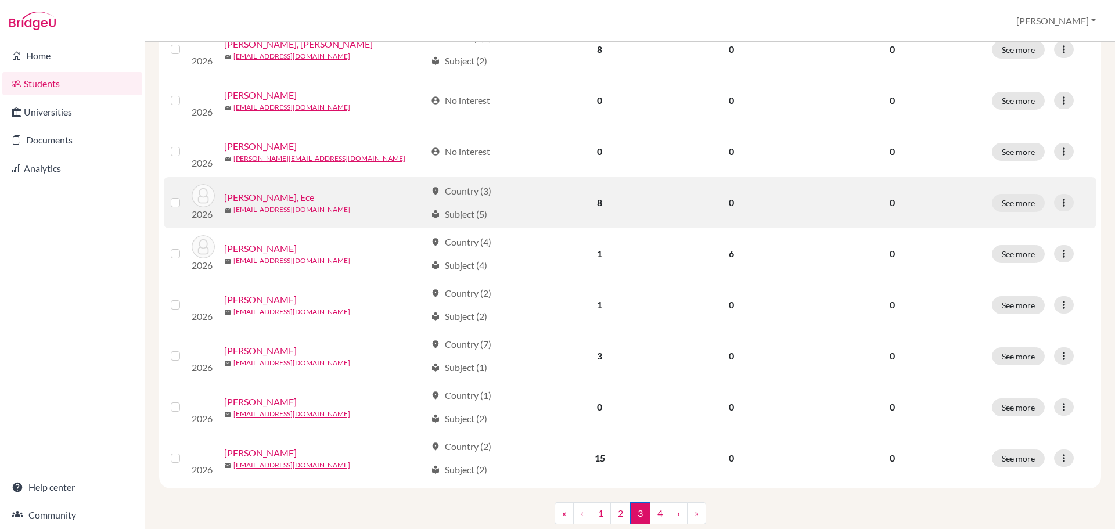
scroll to position [813, 0]
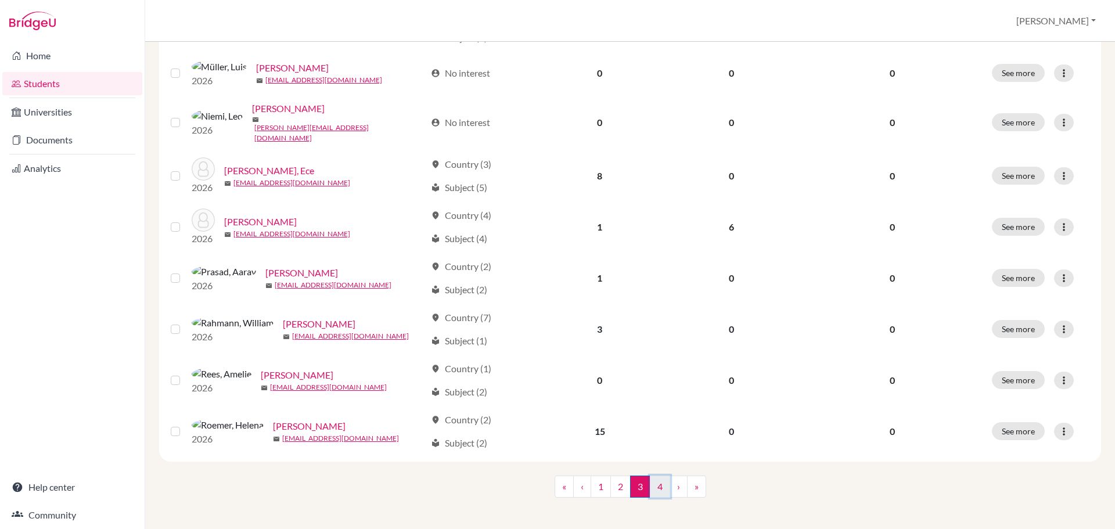
click at [656, 498] on link "4" at bounding box center [660, 487] width 20 height 22
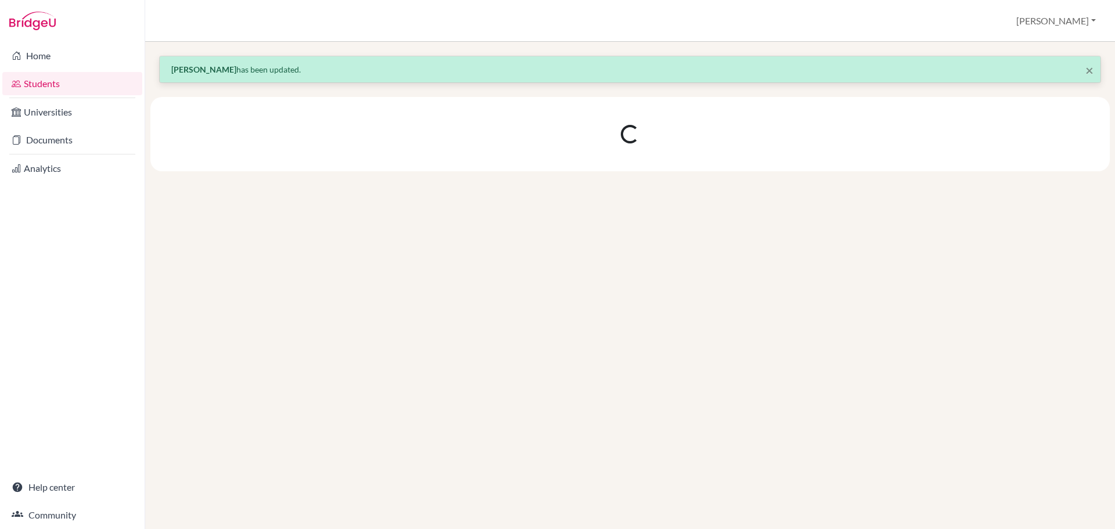
scroll to position [0, 0]
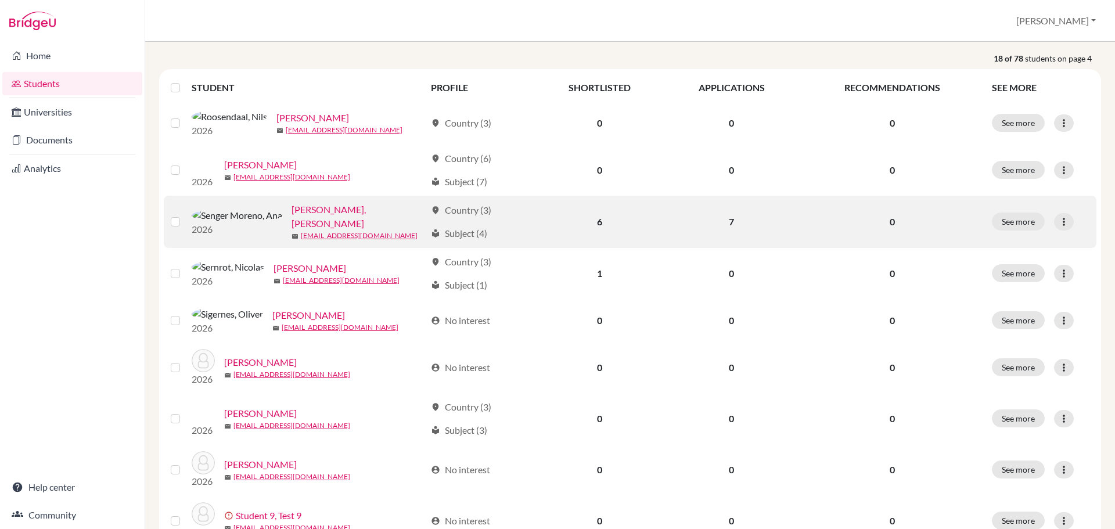
scroll to position [174, 0]
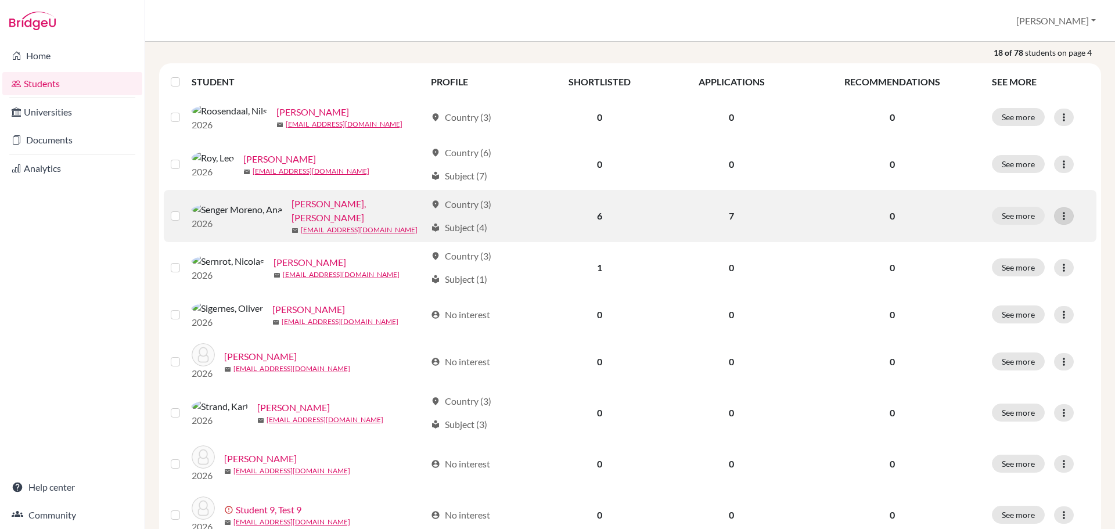
click at [1059, 222] on icon at bounding box center [1064, 216] width 12 height 12
click at [1028, 246] on button "Edit student" at bounding box center [1005, 248] width 92 height 19
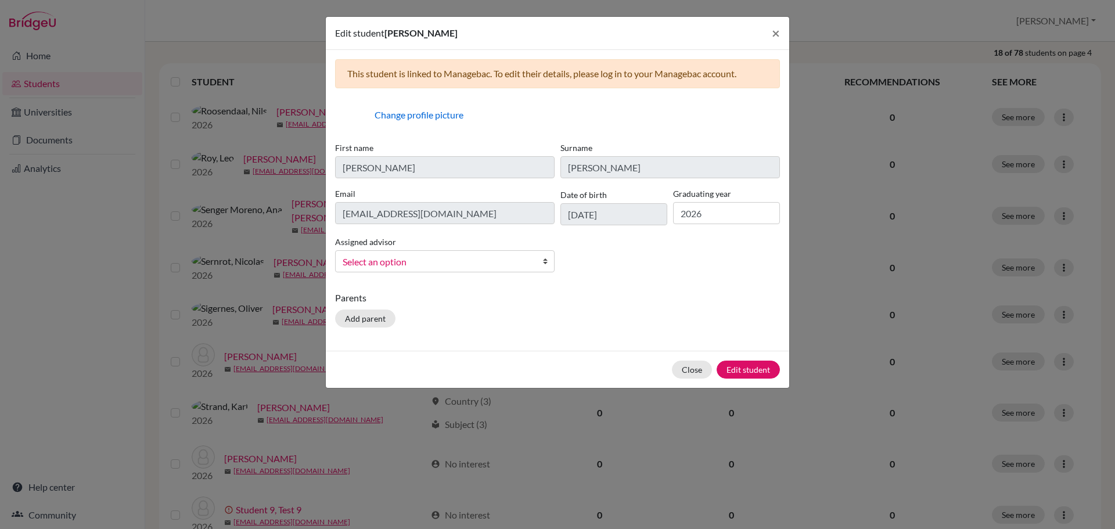
click at [393, 260] on span "Select an option" at bounding box center [437, 261] width 189 height 15
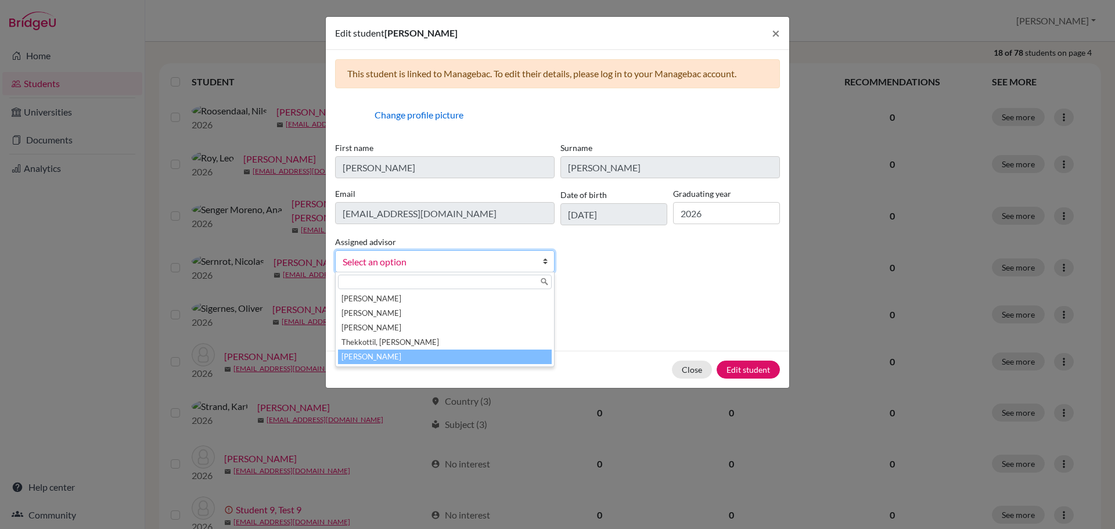
click at [404, 356] on li "Young, Lindsey" at bounding box center [445, 357] width 214 height 15
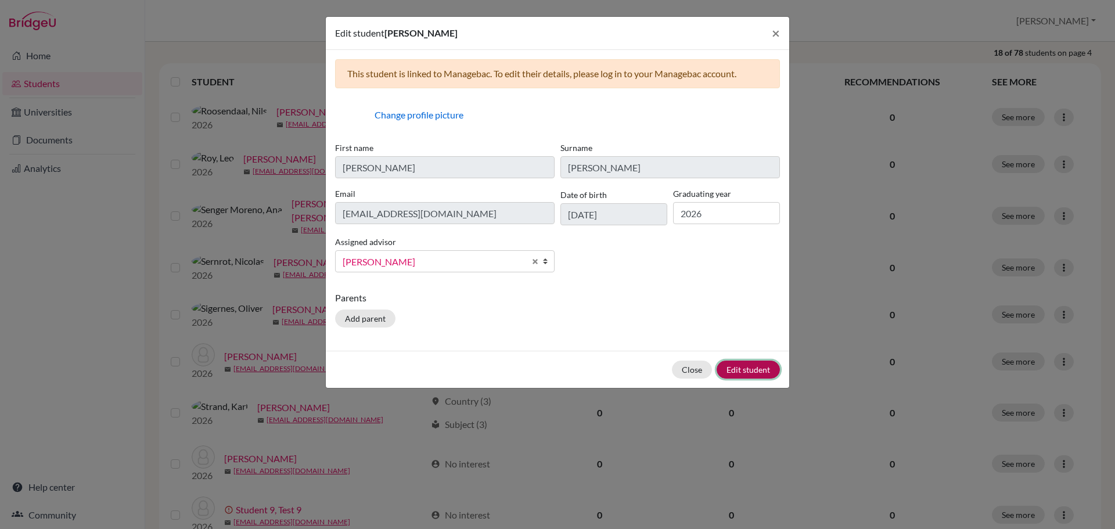
click at [768, 370] on button "Edit student" at bounding box center [748, 370] width 63 height 18
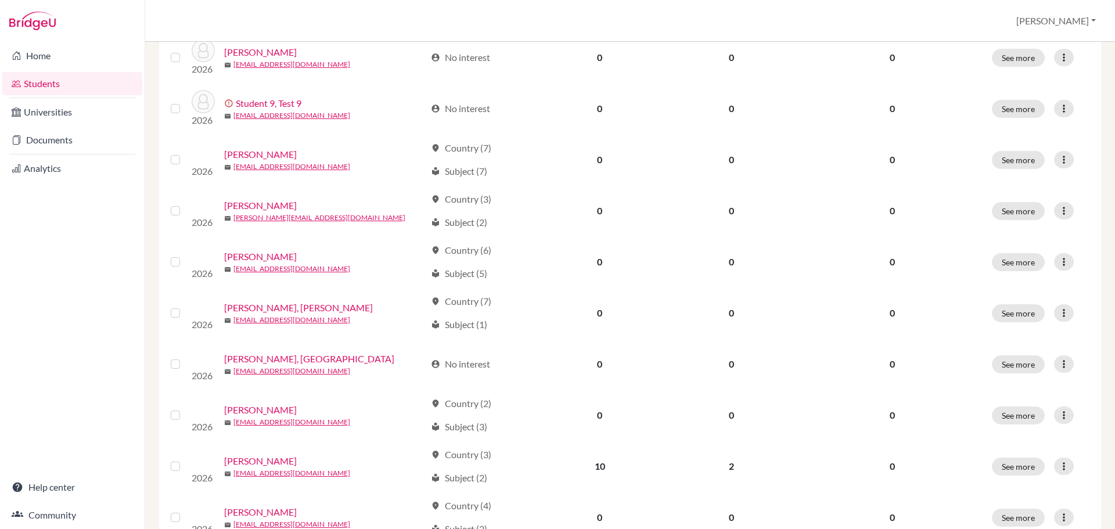
scroll to position [697, 0]
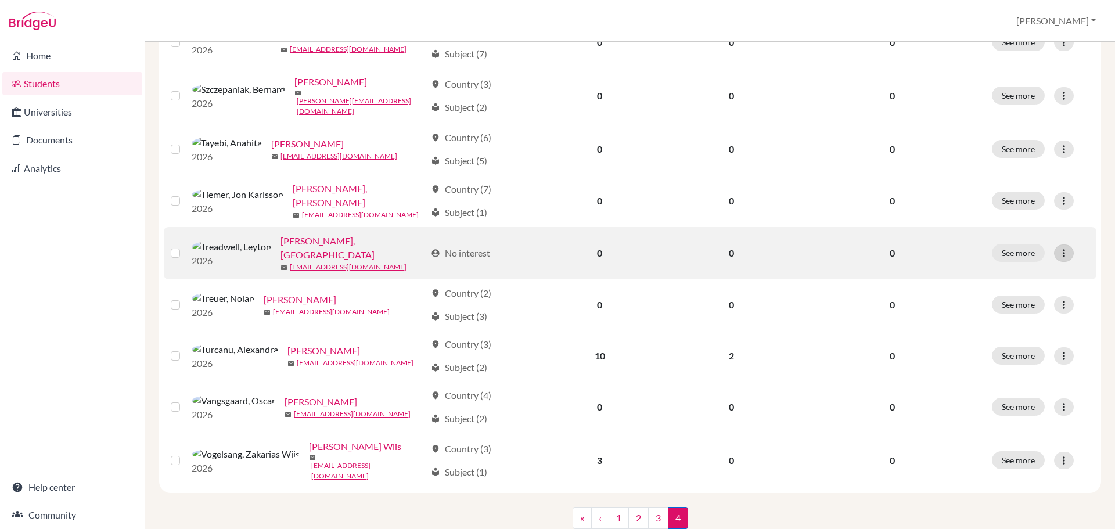
click at [1058, 259] on icon at bounding box center [1064, 253] width 12 height 12
click at [1018, 286] on button "Edit student" at bounding box center [1005, 287] width 92 height 19
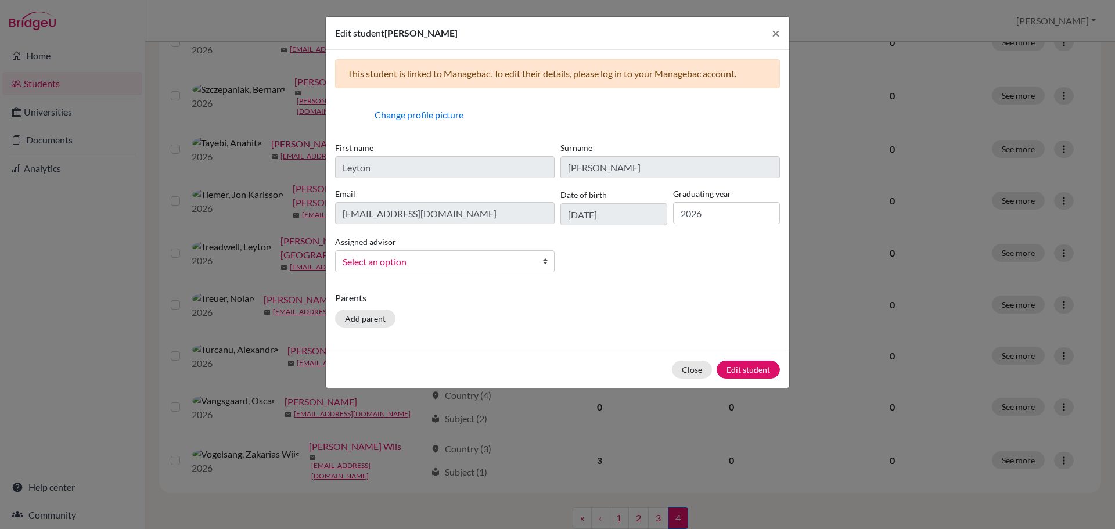
click at [404, 261] on span "Select an option" at bounding box center [437, 261] width 189 height 15
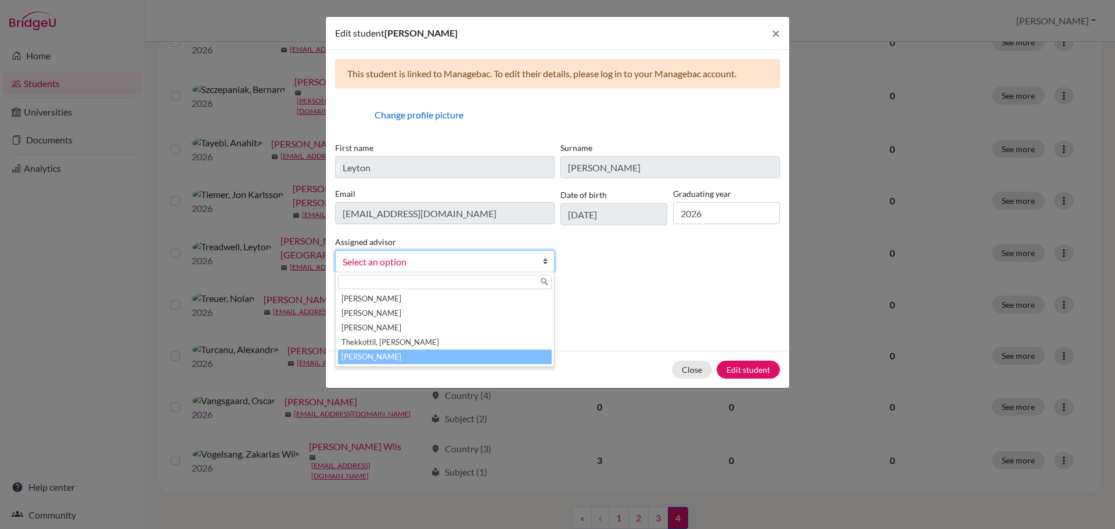
click at [413, 356] on li "Young, Lindsey" at bounding box center [445, 357] width 214 height 15
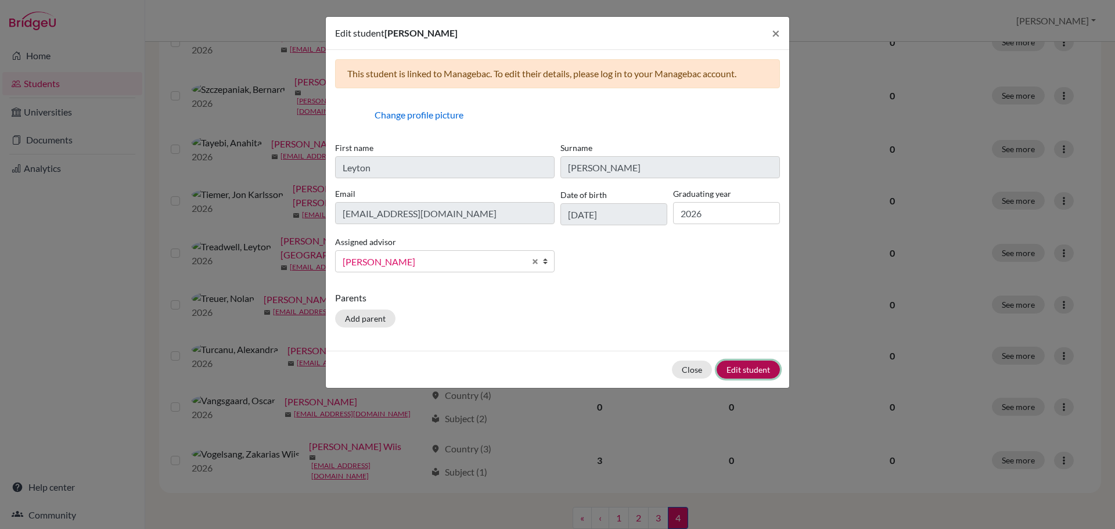
click at [761, 369] on button "Edit student" at bounding box center [748, 370] width 63 height 18
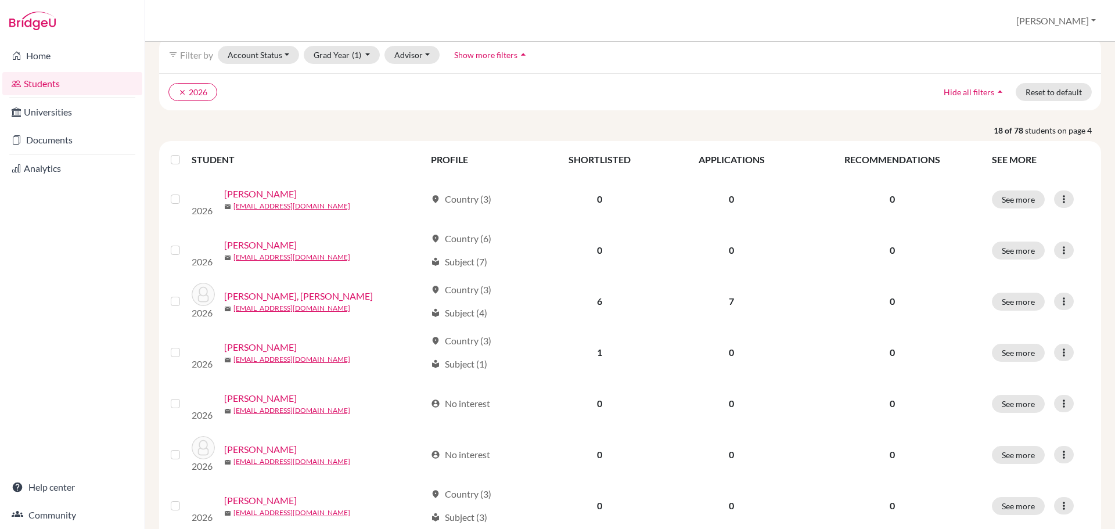
scroll to position [0, 0]
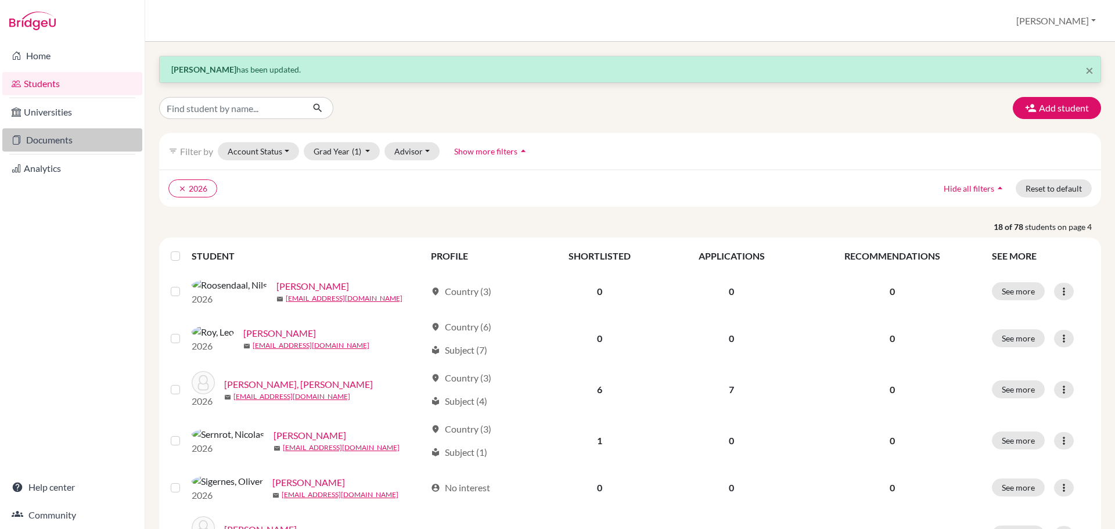
click at [65, 135] on link "Documents" at bounding box center [72, 139] width 140 height 23
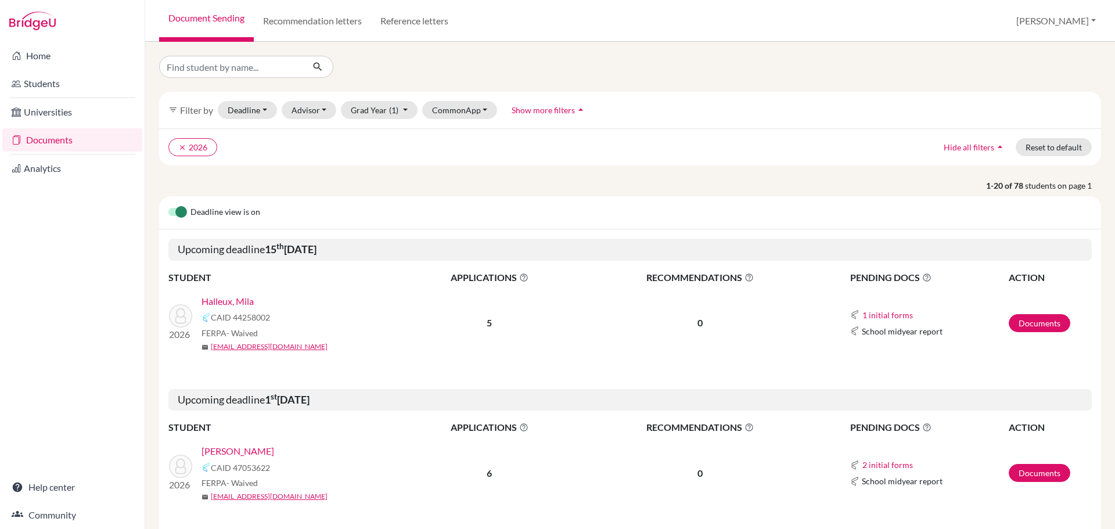
click at [381, 100] on div "filter_list Filter by Deadline - Select a date range Or double click for a sing…" at bounding box center [630, 110] width 942 height 37
click at [391, 110] on span "(1)" at bounding box center [393, 110] width 9 height 10
click at [391, 109] on span "(1)" at bounding box center [393, 110] width 9 height 10
click at [315, 106] on button "Advisor" at bounding box center [309, 110] width 55 height 18
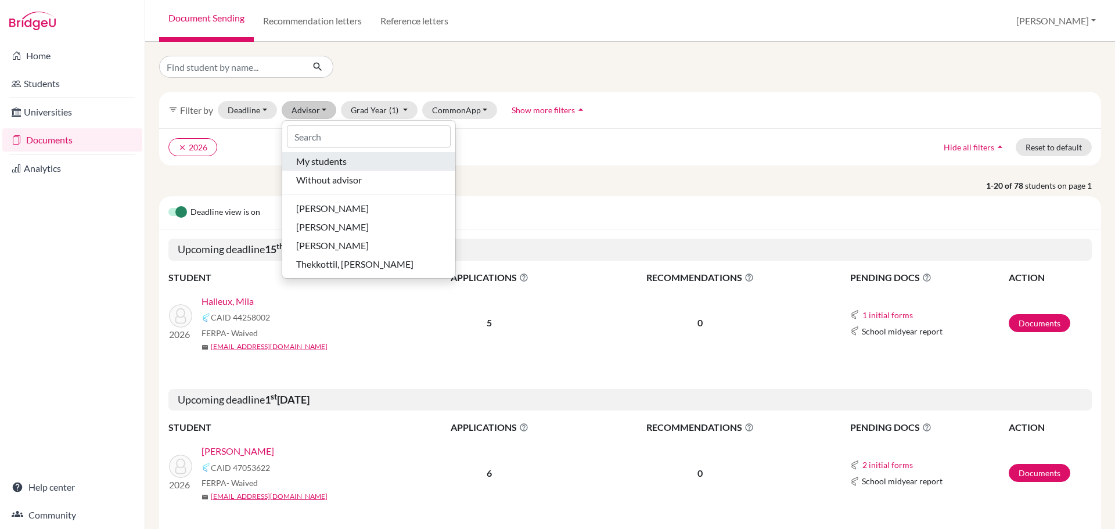
click at [316, 163] on span "My students" at bounding box center [321, 161] width 51 height 14
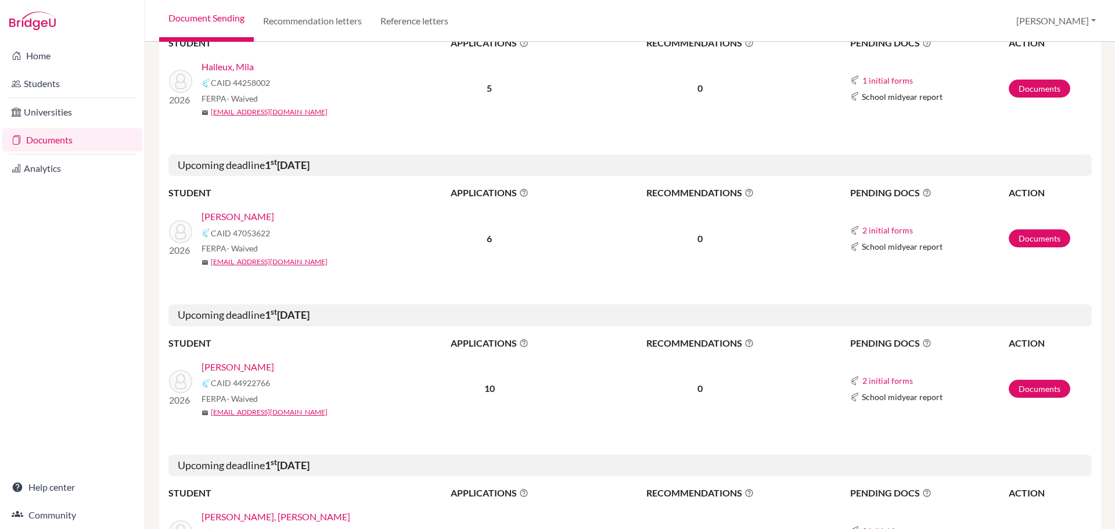
scroll to position [351, 0]
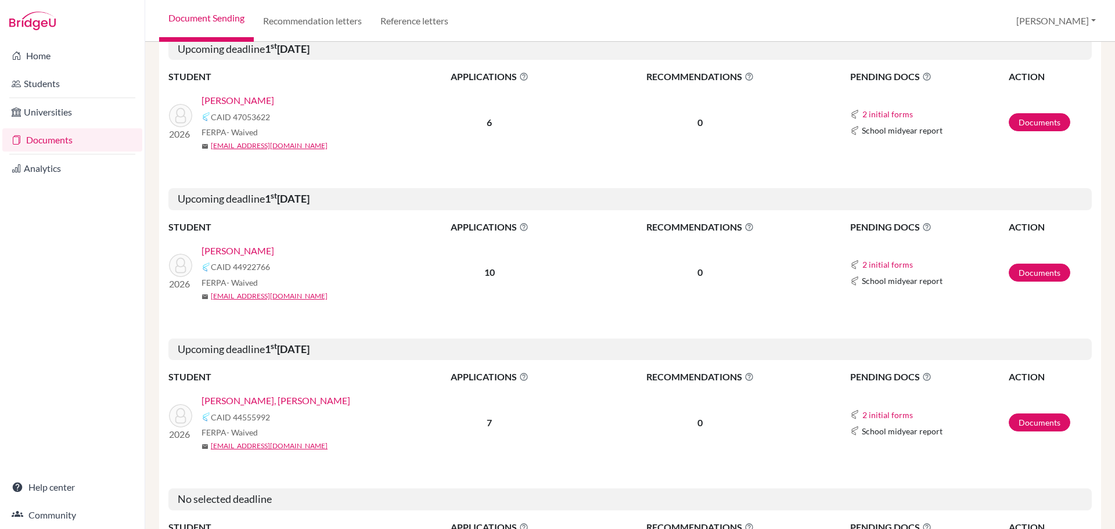
click at [239, 254] on link "[PERSON_NAME]" at bounding box center [237, 251] width 73 height 14
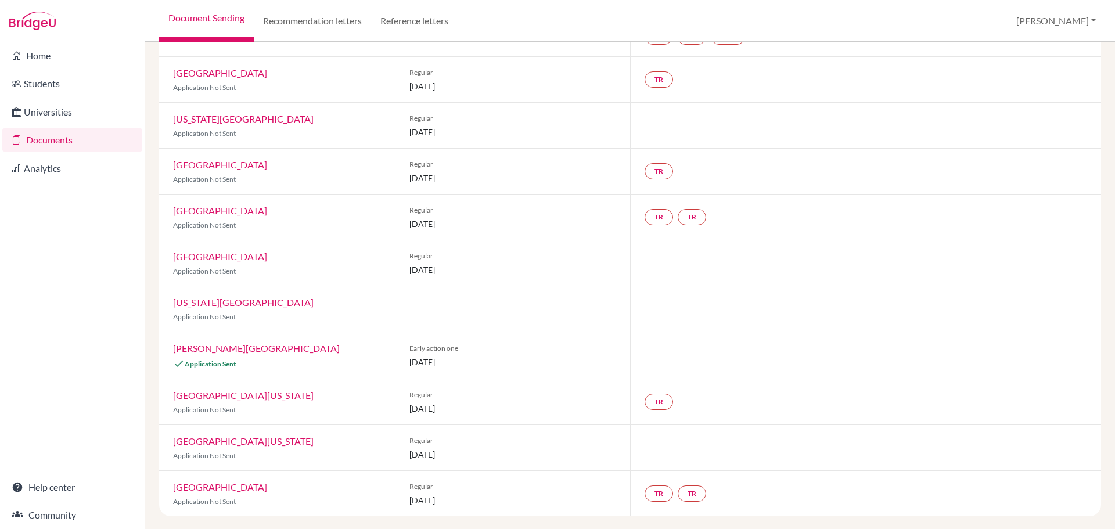
scroll to position [140, 0]
